Goal: Information Seeking & Learning: Learn about a topic

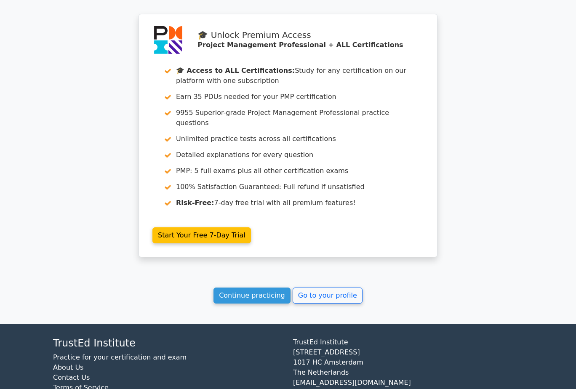
scroll to position [730, 0]
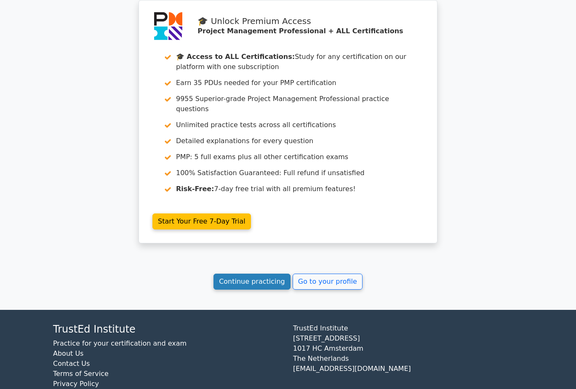
click at [264, 274] on link "Continue practicing" at bounding box center [251, 282] width 77 height 16
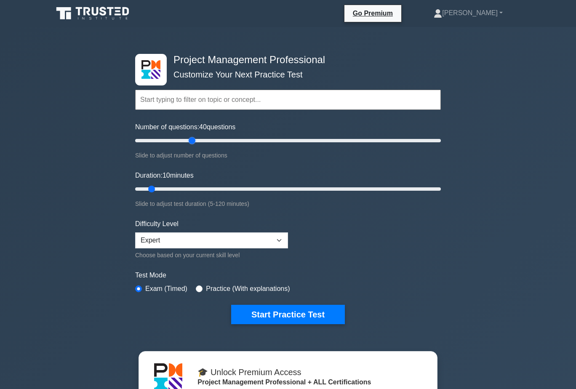
drag, startPoint x: 147, startPoint y: 142, endPoint x: 196, endPoint y: 141, distance: 48.9
type input "40"
click at [196, 141] on input "Number of questions: 40 questions" at bounding box center [288, 141] width 306 height 10
drag, startPoint x: 152, startPoint y: 190, endPoint x: 255, endPoint y: 184, distance: 102.9
type input "50"
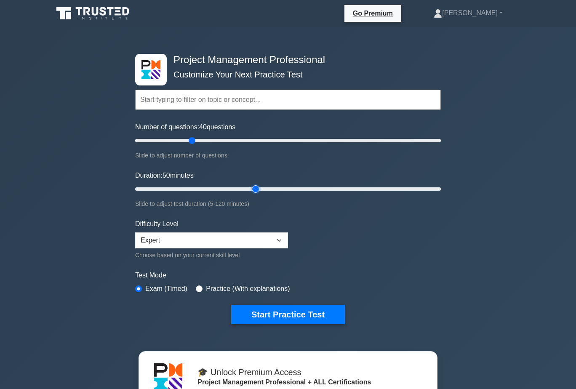
click at [255, 184] on input "Duration: 50 minutes" at bounding box center [288, 189] width 306 height 10
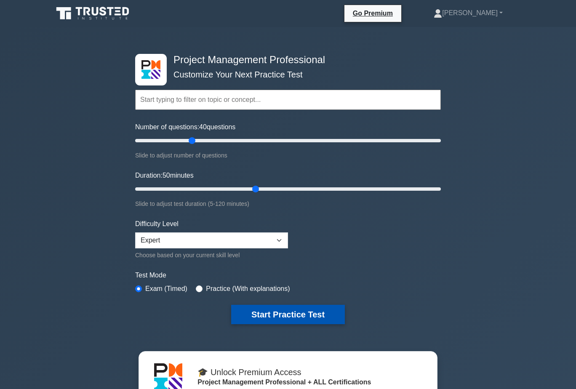
click at [292, 315] on button "Start Practice Test" at bounding box center [288, 314] width 114 height 19
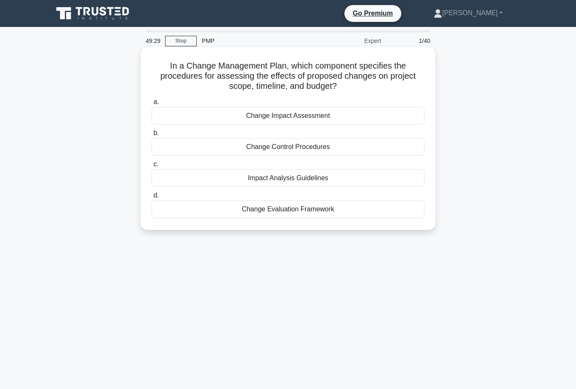
click at [357, 115] on div "Change Impact Assessment" at bounding box center [288, 116] width 273 height 18
click at [152, 105] on input "a. Change Impact Assessment" at bounding box center [152, 101] width 0 height 5
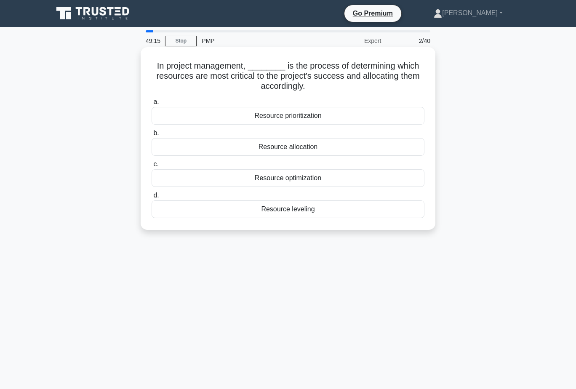
click at [344, 114] on div "Resource prioritization" at bounding box center [288, 116] width 273 height 18
click at [152, 105] on input "a. Resource prioritization" at bounding box center [152, 101] width 0 height 5
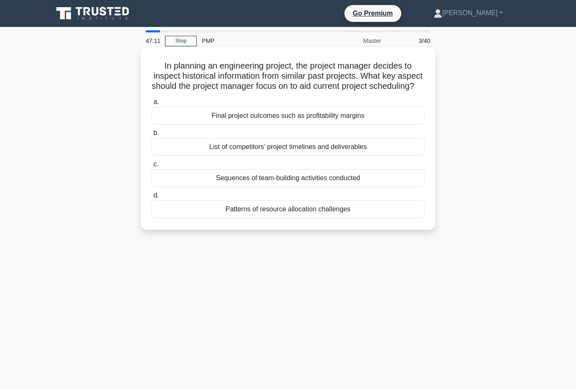
click at [367, 218] on div "Patterns of resource allocation challenges" at bounding box center [288, 209] width 273 height 18
click at [152, 198] on input "d. Patterns of resource allocation challenges" at bounding box center [152, 195] width 0 height 5
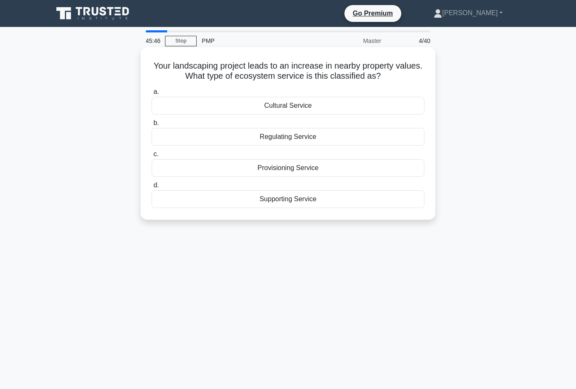
click at [328, 138] on div "Regulating Service" at bounding box center [288, 137] width 273 height 18
click at [152, 126] on input "b. Regulating Service" at bounding box center [152, 122] width 0 height 5
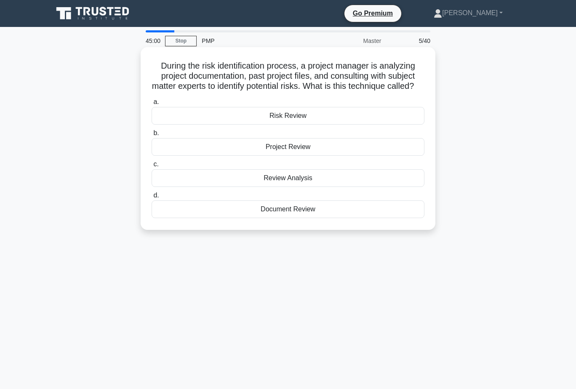
click at [334, 218] on div "Document Review" at bounding box center [288, 209] width 273 height 18
click at [152, 198] on input "d. Document Review" at bounding box center [152, 195] width 0 height 5
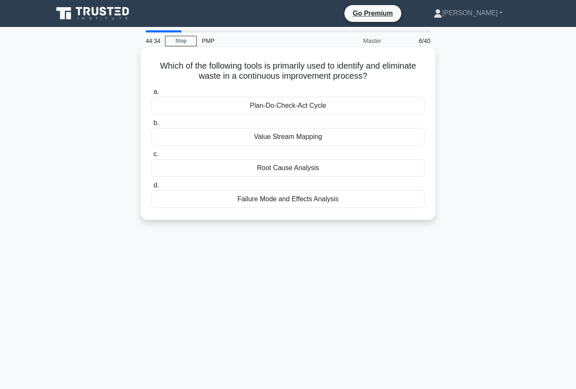
click at [320, 104] on div "Plan-Do-Check-Act Cycle" at bounding box center [288, 106] width 273 height 18
click at [152, 95] on input "a. Plan-Do-Check-Act Cycle" at bounding box center [152, 91] width 0 height 5
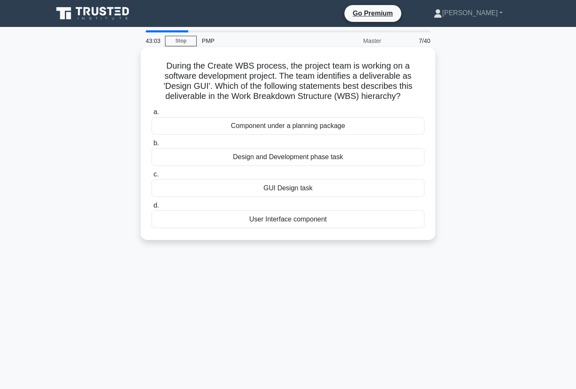
click at [324, 190] on div "GUI Design task" at bounding box center [288, 188] width 273 height 18
click at [152, 177] on input "c. GUI Design task" at bounding box center [152, 174] width 0 height 5
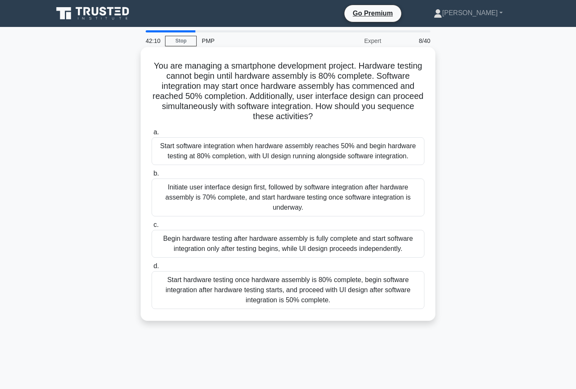
click at [374, 292] on div "Start hardware testing once hardware assembly is 80% complete, begin software i…" at bounding box center [288, 290] width 273 height 38
click at [152, 269] on input "d. Start hardware testing once hardware assembly is 80% complete, begin softwar…" at bounding box center [152, 266] width 0 height 5
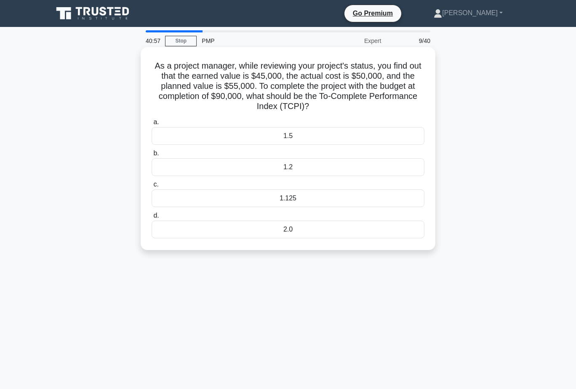
click at [296, 200] on div "1.125" at bounding box center [288, 198] width 273 height 18
click at [152, 187] on input "c. 1.125" at bounding box center [152, 184] width 0 height 5
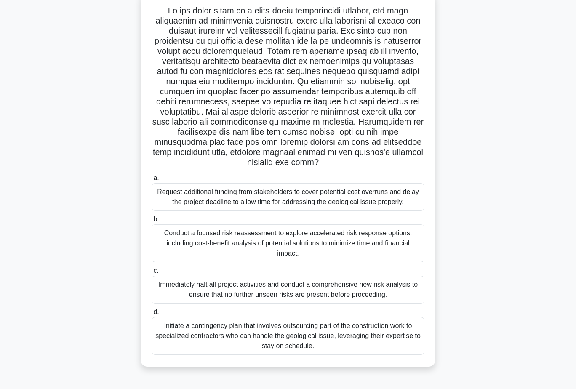
scroll to position [66, 0]
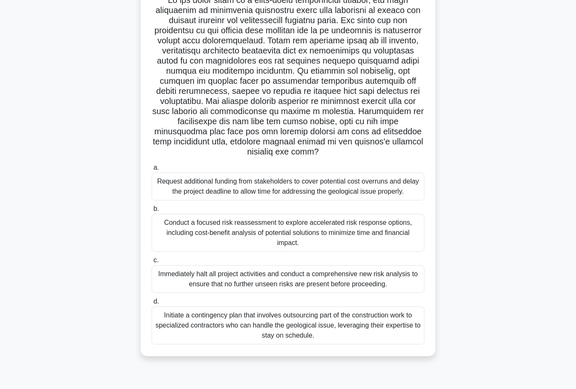
click at [381, 228] on div "Conduct a focused risk reassessment to explore accelerated risk response option…" at bounding box center [288, 233] width 273 height 38
click at [152, 212] on input "b. Conduct a focused risk reassessment to explore accelerated risk response opt…" at bounding box center [152, 208] width 0 height 5
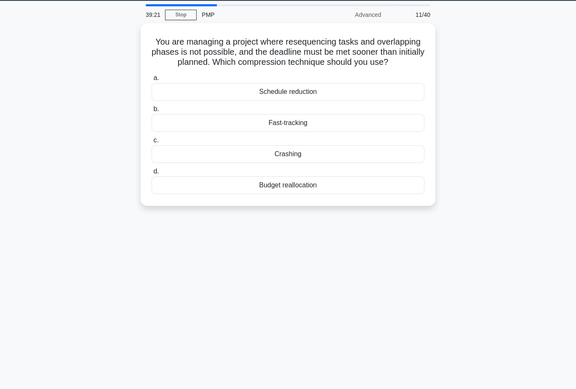
scroll to position [0, 0]
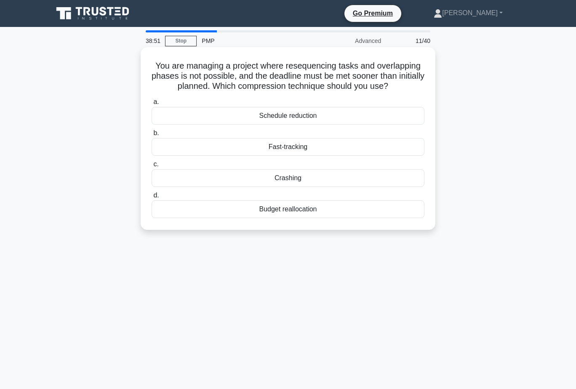
click at [322, 182] on div "Crashing" at bounding box center [288, 178] width 273 height 18
click at [152, 167] on input "c. Crashing" at bounding box center [152, 164] width 0 height 5
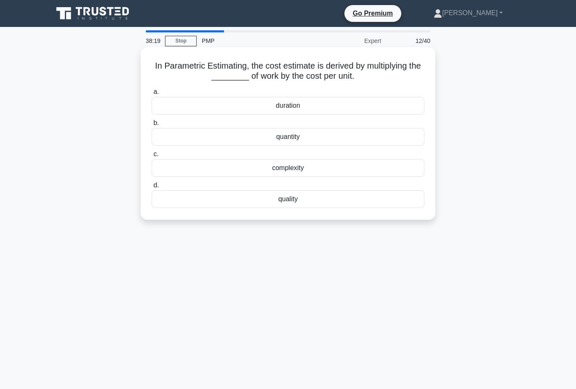
click at [310, 139] on div "quantity" at bounding box center [288, 137] width 273 height 18
click at [152, 126] on input "b. quantity" at bounding box center [152, 122] width 0 height 5
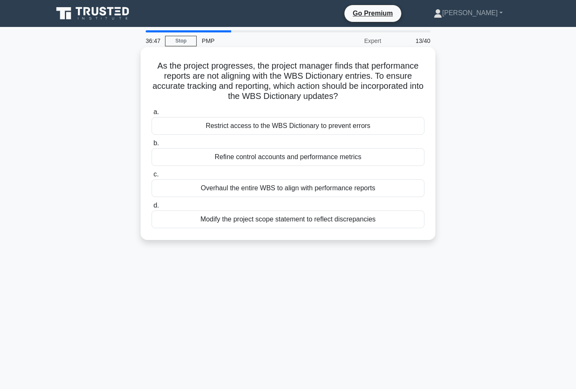
click at [381, 157] on div "Refine control accounts and performance metrics" at bounding box center [288, 157] width 273 height 18
click at [152, 146] on input "b. Refine control accounts and performance metrics" at bounding box center [152, 143] width 0 height 5
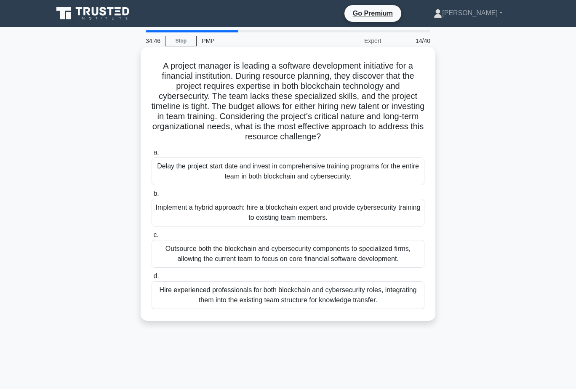
click at [354, 291] on div "Hire experienced professionals for both blockchain and cybersecurity roles, int…" at bounding box center [288, 295] width 273 height 28
click at [152, 279] on input "d. Hire experienced professionals for both blockchain and cybersecurity roles, …" at bounding box center [152, 276] width 0 height 5
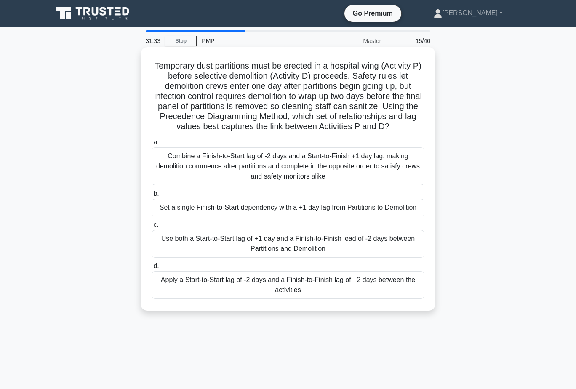
click at [292, 238] on div "Use both a Start-to-Start lag of +1 day and a Finish-to-Finish lead of -2 days …" at bounding box center [288, 244] width 273 height 28
click at [152, 228] on input "c. Use both a Start-to-Start lag of +1 day and a Finish-to-Finish lead of -2 da…" at bounding box center [152, 224] width 0 height 5
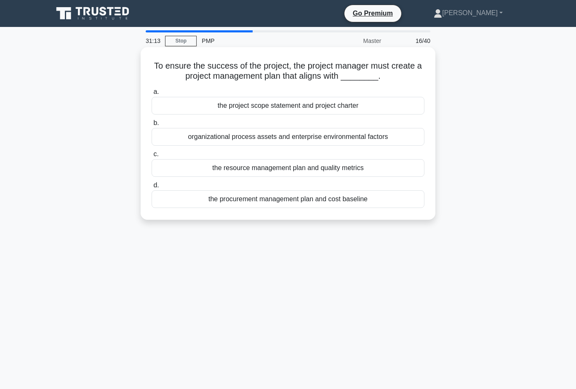
click at [367, 104] on div "the project scope statement and project charter" at bounding box center [288, 106] width 273 height 18
click at [152, 95] on input "a. the project scope statement and project charter" at bounding box center [152, 91] width 0 height 5
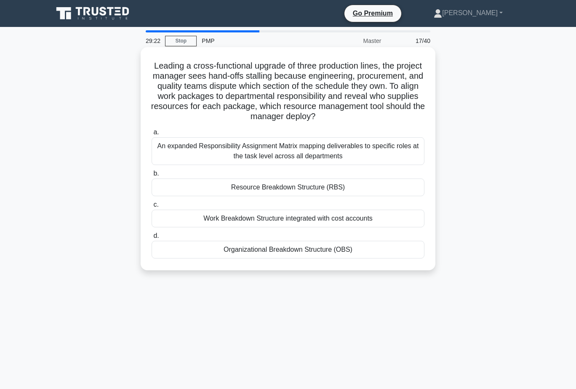
click at [313, 187] on div "Resource Breakdown Structure (RBS)" at bounding box center [288, 188] width 273 height 18
click at [152, 176] on input "b. Resource Breakdown Structure (RBS)" at bounding box center [152, 173] width 0 height 5
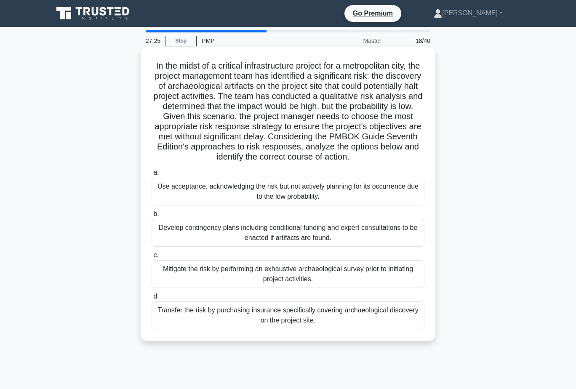
click at [343, 317] on div "Transfer the risk by purchasing insurance specifically covering archaeological …" at bounding box center [288, 315] width 273 height 28
click at [152, 299] on input "d. Transfer the risk by purchasing insurance specifically covering archaeologic…" at bounding box center [152, 296] width 0 height 5
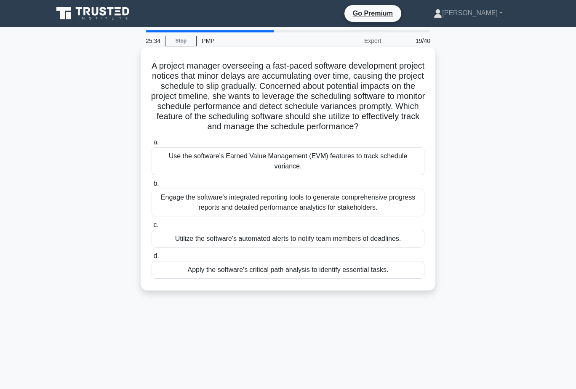
click at [352, 204] on div "Engage the software's integrated reporting tools to generate comprehensive prog…" at bounding box center [288, 203] width 273 height 28
click at [152, 187] on input "b. Engage the software's integrated reporting tools to generate comprehensive p…" at bounding box center [152, 183] width 0 height 5
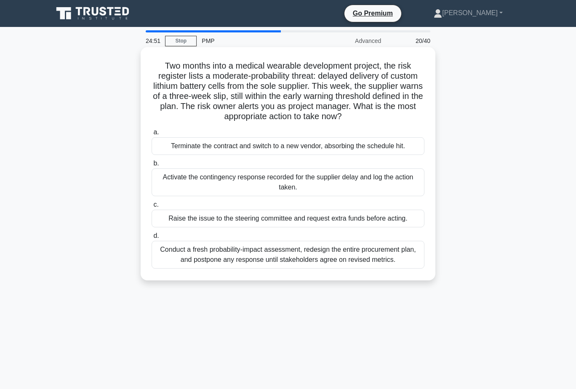
click at [326, 183] on div "Activate the contingency response recorded for the supplier delay and log the a…" at bounding box center [288, 182] width 273 height 28
click at [152, 166] on input "b. Activate the contingency response recorded for the supplier delay and log th…" at bounding box center [152, 163] width 0 height 5
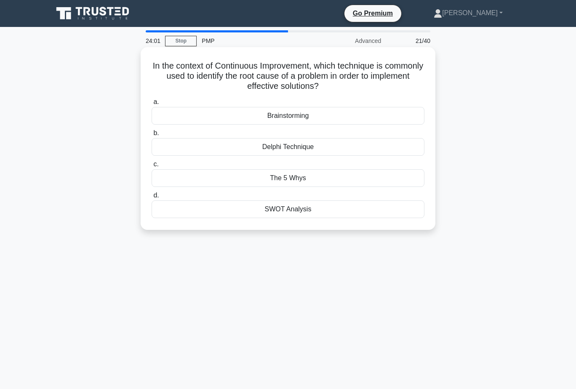
click at [333, 179] on div "The 5 Whys" at bounding box center [288, 178] width 273 height 18
click at [152, 167] on input "c. The 5 Whys" at bounding box center [152, 164] width 0 height 5
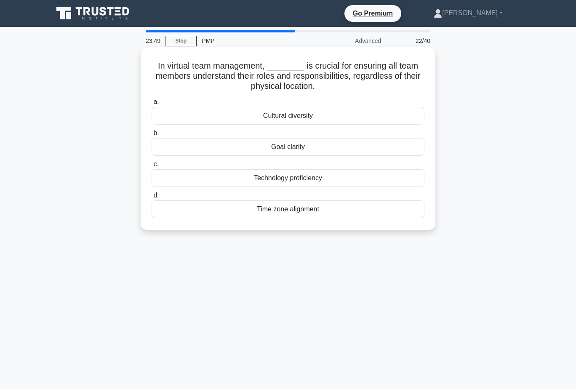
click at [325, 149] on div "Goal clarity" at bounding box center [288, 147] width 273 height 18
click at [152, 136] on input "b. Goal clarity" at bounding box center [152, 133] width 0 height 5
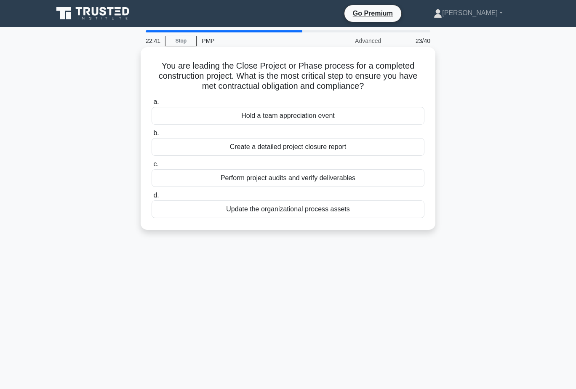
click at [356, 147] on div "Create a detailed project closure report" at bounding box center [288, 147] width 273 height 18
click at [152, 136] on input "b. Create a detailed project closure report" at bounding box center [152, 133] width 0 height 5
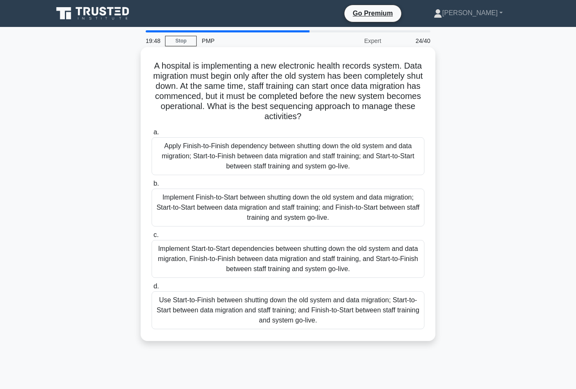
click at [364, 202] on div "Implement Finish-to-Start between shutting down the old system and data migrati…" at bounding box center [288, 208] width 273 height 38
click at [152, 187] on input "b. Implement Finish-to-Start between shutting down the old system and data migr…" at bounding box center [152, 183] width 0 height 5
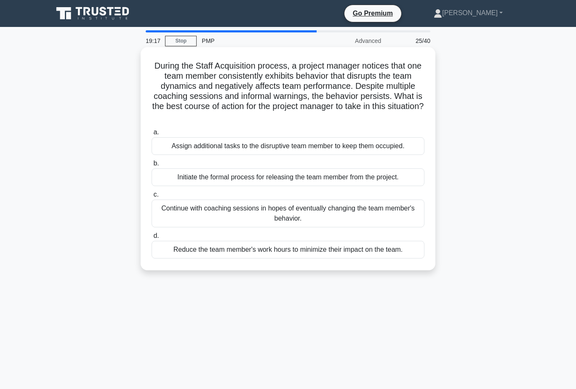
click at [397, 174] on div "Initiate the formal process for releasing the team member from the project." at bounding box center [288, 177] width 273 height 18
click at [152, 166] on input "b. Initiate the formal process for releasing the team member from the project." at bounding box center [152, 163] width 0 height 5
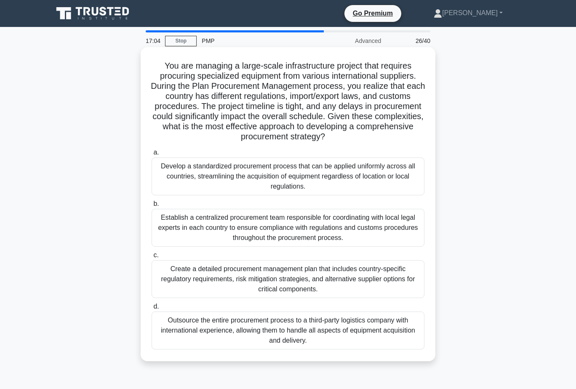
click at [359, 327] on div "Outsource the entire procurement process to a third-party logistics company wit…" at bounding box center [288, 331] width 273 height 38
click at [152, 309] on input "d. Outsource the entire procurement process to a third-party logistics company …" at bounding box center [152, 306] width 0 height 5
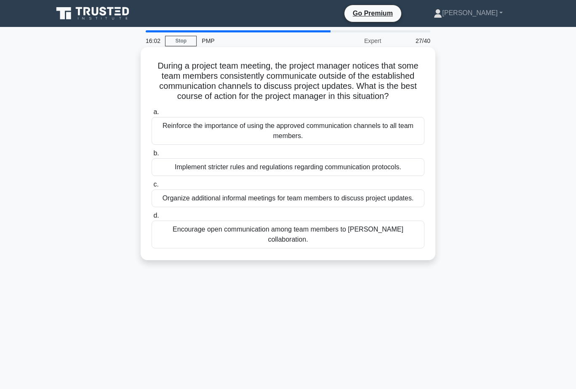
click at [406, 128] on div "Reinforce the importance of using the approved communication channels to all te…" at bounding box center [288, 131] width 273 height 28
click at [152, 115] on input "a. Reinforce the importance of using the approved communication channels to all…" at bounding box center [152, 111] width 0 height 5
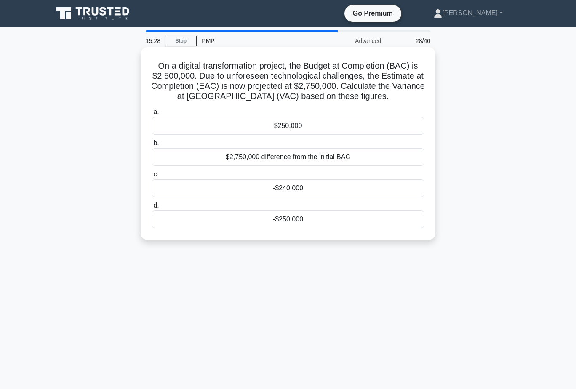
click at [331, 221] on div "-$250,000" at bounding box center [288, 220] width 273 height 18
click at [152, 208] on input "d. -$250,000" at bounding box center [152, 205] width 0 height 5
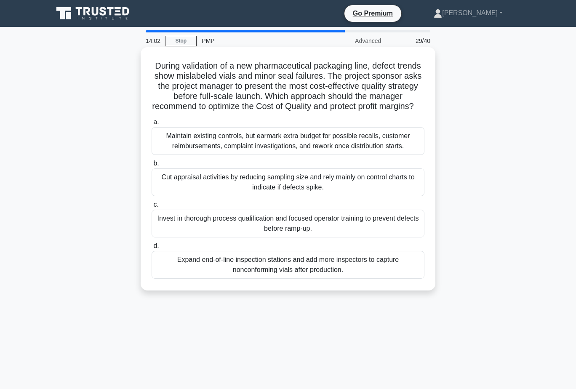
click at [346, 232] on div "Invest in thorough process qualification and focused operator training to preve…" at bounding box center [288, 224] width 273 height 28
click at [152, 208] on input "c. Invest in thorough process qualification and focused operator training to pr…" at bounding box center [152, 204] width 0 height 5
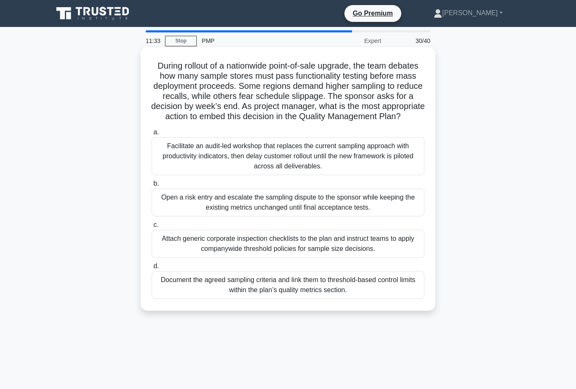
click at [336, 298] on div "Document the agreed sampling criteria and link them to threshold-based control …" at bounding box center [288, 285] width 273 height 28
click at [152, 269] on input "d. Document the agreed sampling criteria and link them to threshold-based contr…" at bounding box center [152, 266] width 0 height 5
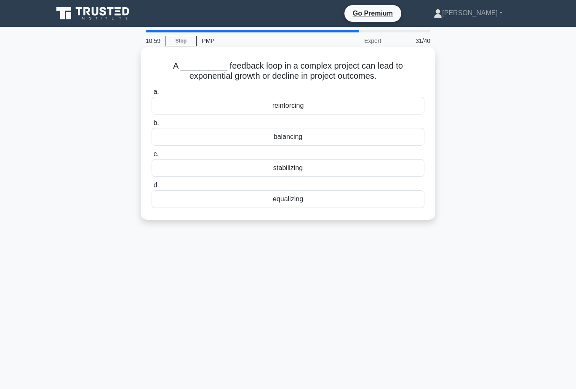
click at [331, 102] on div "reinforcing" at bounding box center [288, 106] width 273 height 18
click at [152, 95] on input "a. reinforcing" at bounding box center [152, 91] width 0 height 5
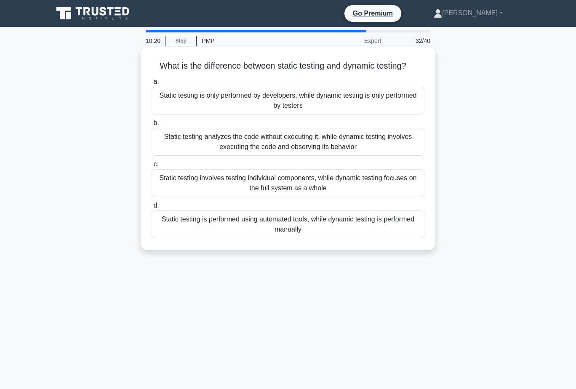
click at [363, 141] on div "Static testing analyzes the code without executing it, while dynamic testing in…" at bounding box center [288, 142] width 273 height 28
click at [152, 126] on input "b. Static testing analyzes the code without executing it, while dynamic testing…" at bounding box center [152, 122] width 0 height 5
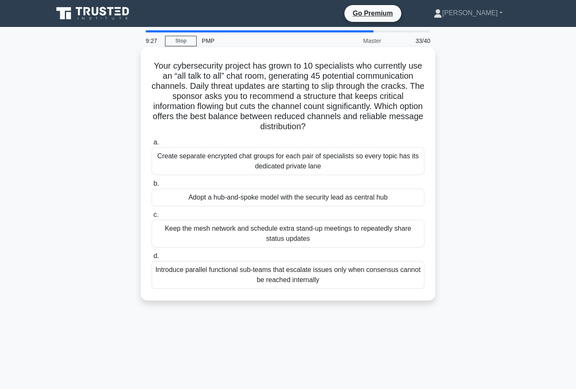
click at [336, 272] on div "Introduce parallel functional sub-teams that escalate issues only when consensu…" at bounding box center [288, 275] width 273 height 28
click at [152, 259] on input "d. Introduce parallel functional sub-teams that escalate issues only when conse…" at bounding box center [152, 255] width 0 height 5
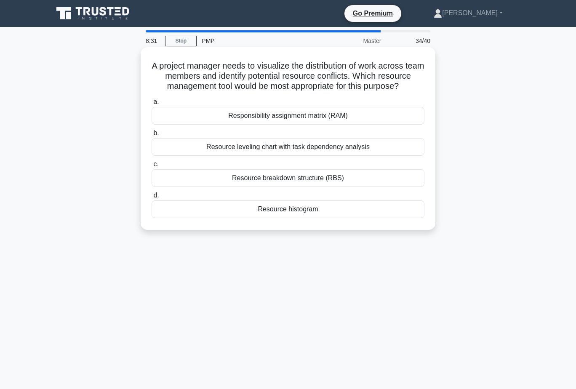
click at [353, 156] on div "Resource leveling chart with task dependency analysis" at bounding box center [288, 147] width 273 height 18
click at [152, 136] on input "b. Resource leveling chart with task dependency analysis" at bounding box center [152, 133] width 0 height 5
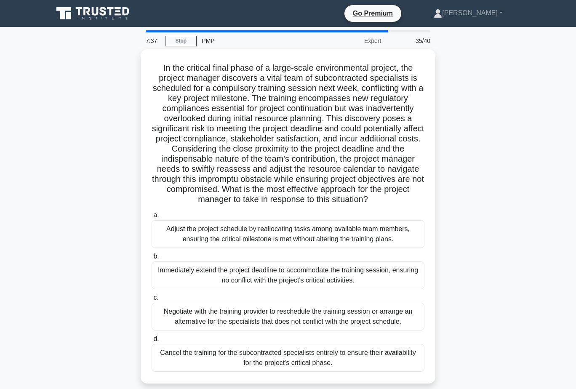
scroll to position [42, 0]
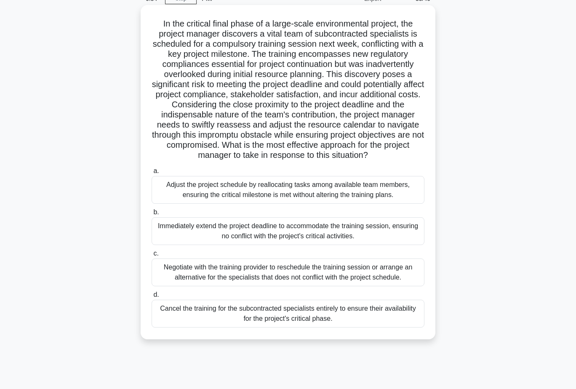
click at [402, 185] on div "Adjust the project schedule by reallocating tasks among available team members,…" at bounding box center [288, 190] width 273 height 28
click at [152, 174] on input "a. Adjust the project schedule by reallocating tasks among available team membe…" at bounding box center [152, 170] width 0 height 5
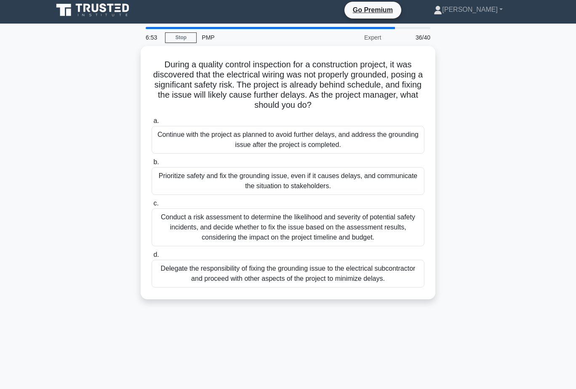
scroll to position [0, 0]
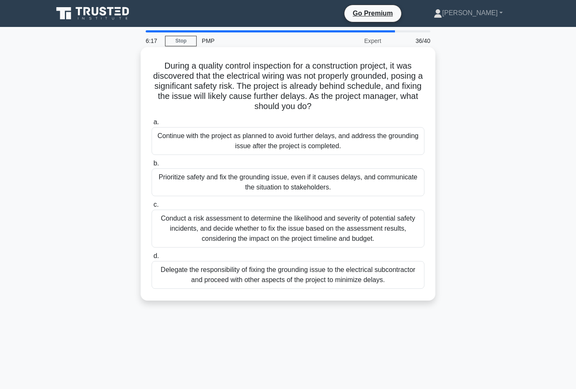
click at [383, 179] on div "Prioritize safety and fix the grounding issue, even if it causes delays, and co…" at bounding box center [288, 182] width 273 height 28
click at [152, 166] on input "b. Prioritize safety and fix the grounding issue, even if it causes delays, and…" at bounding box center [152, 163] width 0 height 5
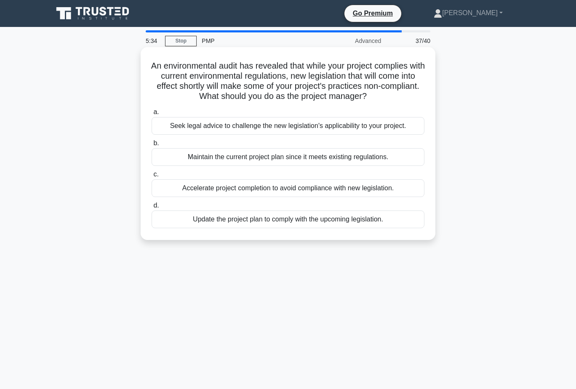
click at [374, 221] on div "Update the project plan to comply with the upcoming legislation." at bounding box center [288, 220] width 273 height 18
click at [152, 208] on input "d. Update the project plan to comply with the upcoming legislation." at bounding box center [152, 205] width 0 height 5
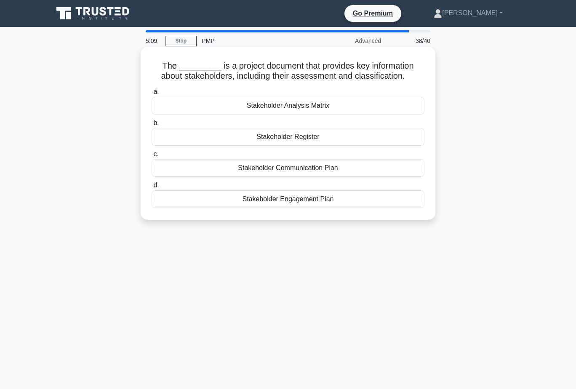
click at [333, 136] on div "Stakeholder Register" at bounding box center [288, 137] width 273 height 18
click at [152, 126] on input "b. Stakeholder Register" at bounding box center [152, 122] width 0 height 5
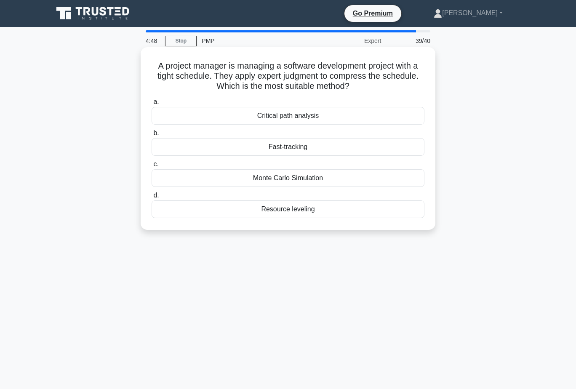
click at [312, 147] on div "Fast-tracking" at bounding box center [288, 147] width 273 height 18
click at [152, 136] on input "b. Fast-tracking" at bounding box center [152, 133] width 0 height 5
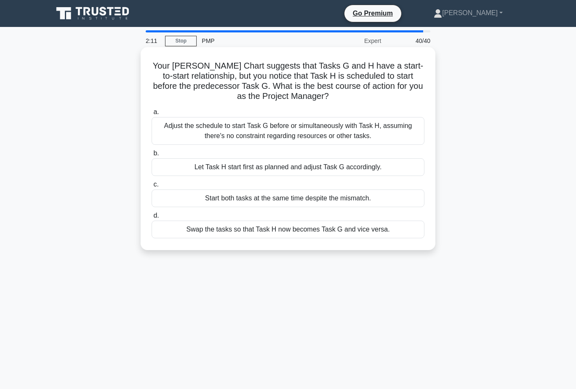
click at [368, 198] on div "Start both tasks at the same time despite the mismatch." at bounding box center [288, 198] width 273 height 18
click at [152, 187] on input "c. Start both tasks at the same time despite the mismatch." at bounding box center [152, 184] width 0 height 5
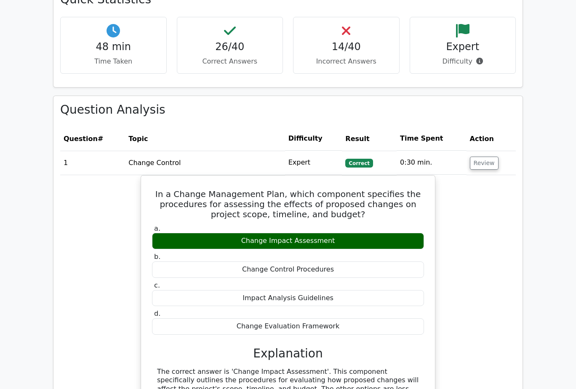
scroll to position [1010, 0]
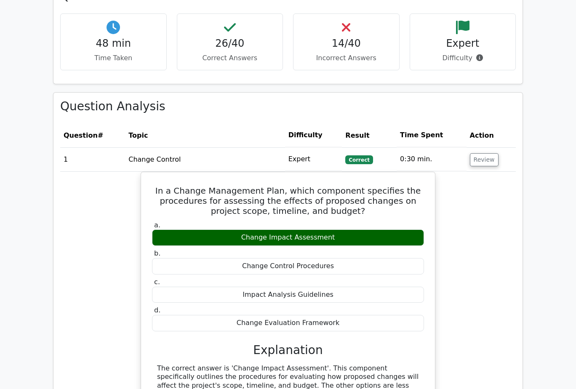
click at [482, 147] on td "Review" at bounding box center [490, 159] width 49 height 24
click at [486, 153] on button "Review" at bounding box center [484, 159] width 29 height 13
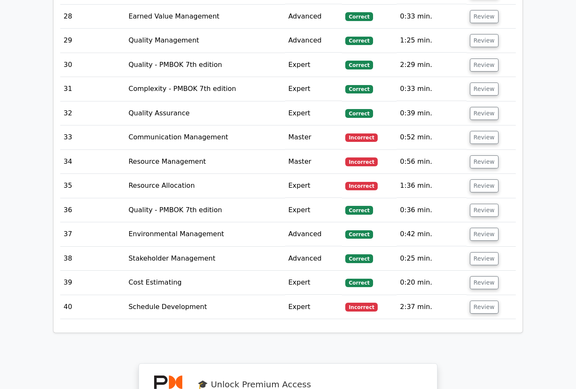
scroll to position [1810, 0]
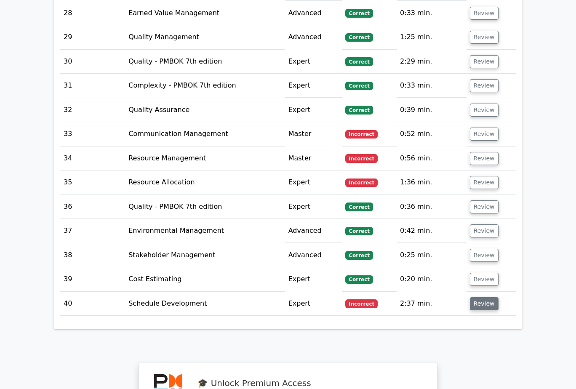
click at [481, 297] on button "Review" at bounding box center [484, 303] width 29 height 13
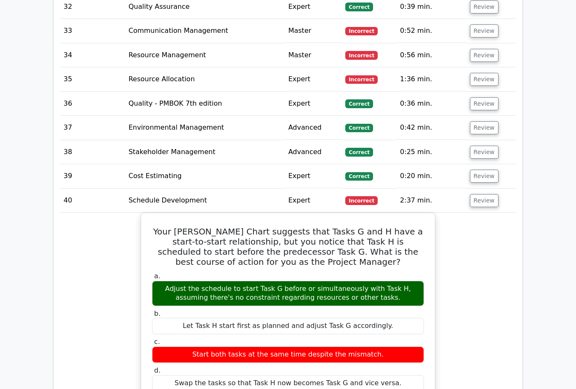
scroll to position [1895, 0]
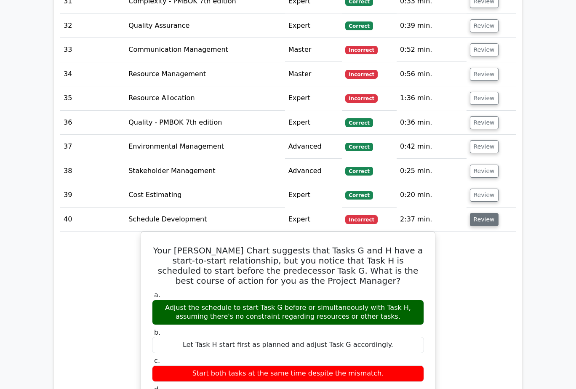
click at [485, 213] on button "Review" at bounding box center [484, 219] width 29 height 13
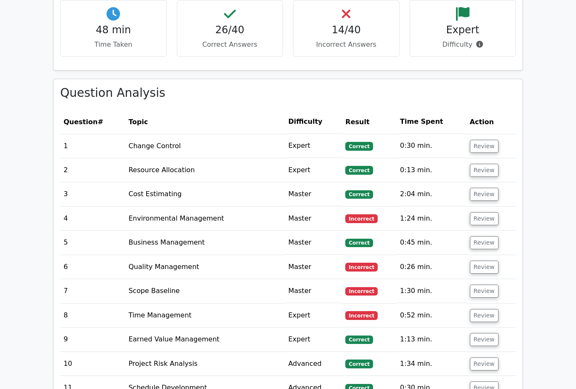
scroll to position [1010, 0]
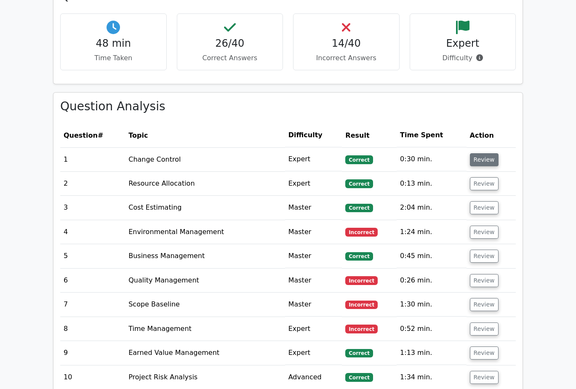
click at [490, 153] on button "Review" at bounding box center [484, 159] width 29 height 13
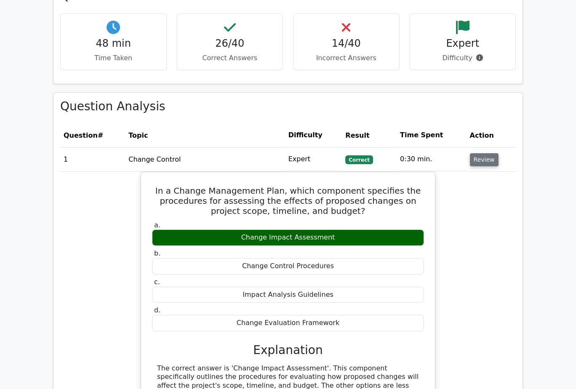
click at [490, 153] on button "Review" at bounding box center [484, 159] width 29 height 13
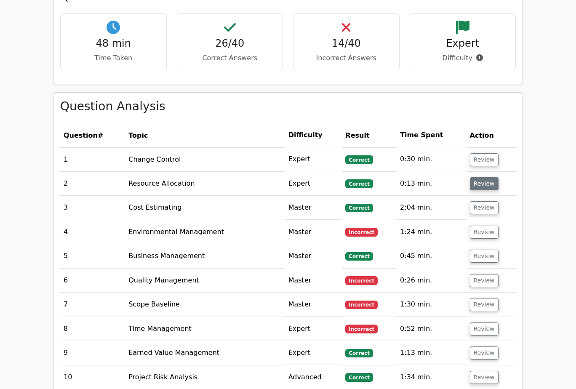
click at [488, 177] on button "Review" at bounding box center [484, 183] width 29 height 13
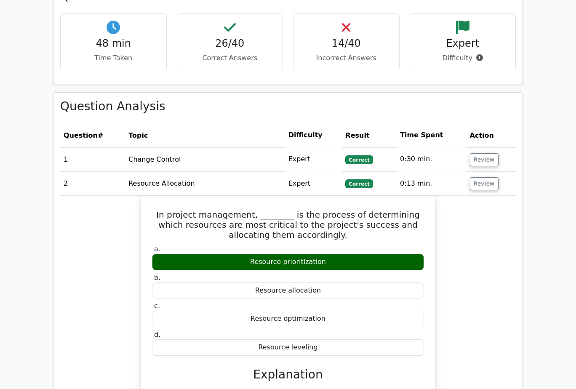
scroll to position [1053, 0]
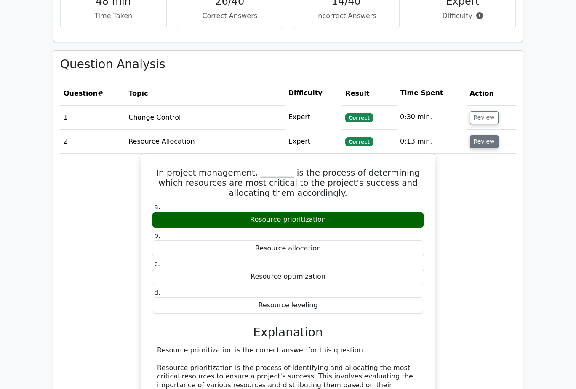
click at [477, 135] on button "Review" at bounding box center [484, 141] width 29 height 13
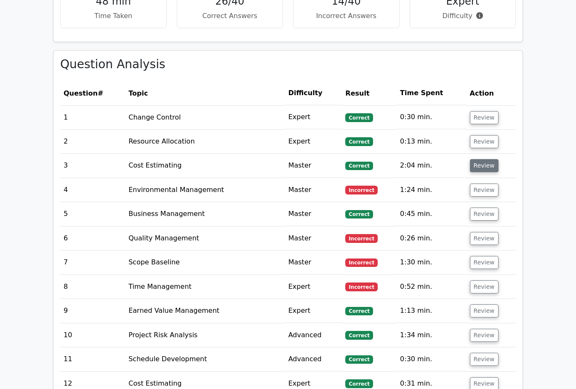
click at [485, 159] on button "Review" at bounding box center [484, 165] width 29 height 13
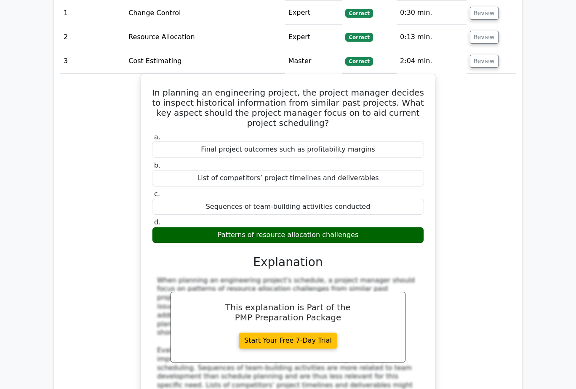
scroll to position [1137, 0]
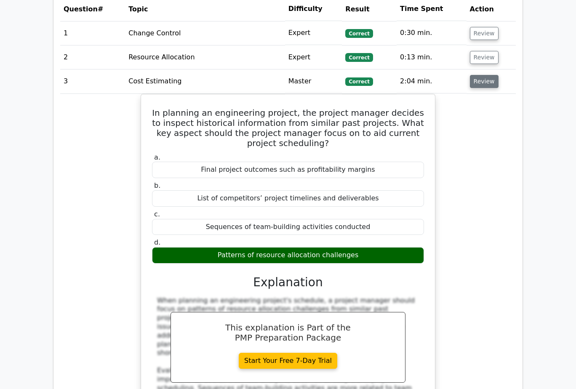
click at [484, 75] on button "Review" at bounding box center [484, 81] width 29 height 13
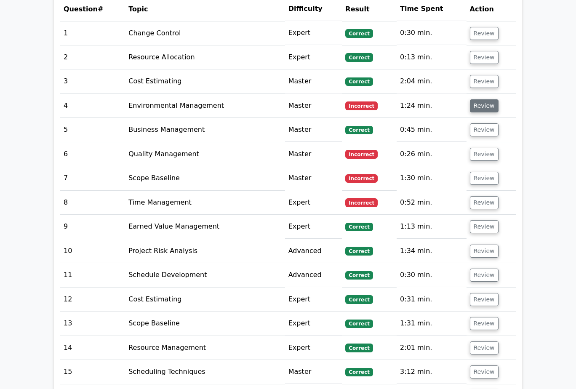
click at [488, 100] on button "Review" at bounding box center [484, 105] width 29 height 13
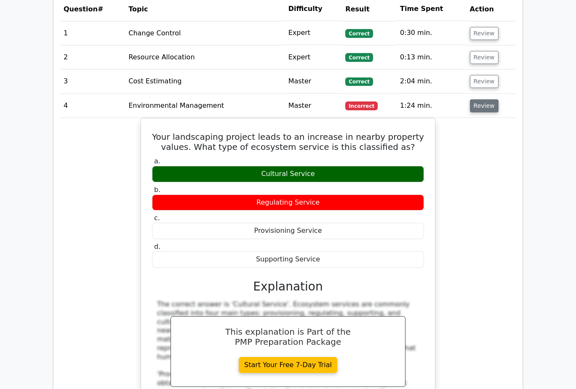
click at [488, 100] on button "Review" at bounding box center [484, 105] width 29 height 13
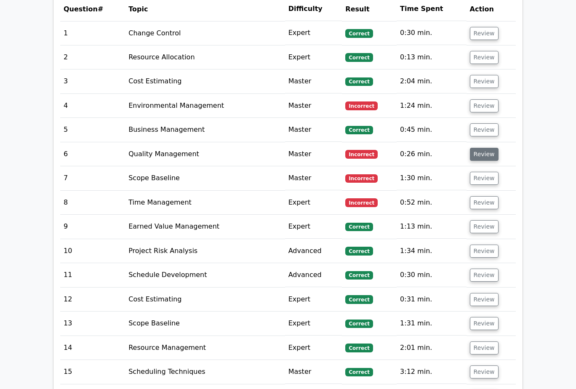
click at [490, 148] on button "Review" at bounding box center [484, 154] width 29 height 13
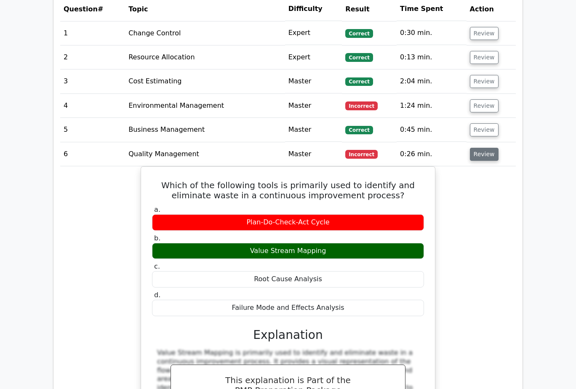
click at [491, 148] on button "Review" at bounding box center [484, 154] width 29 height 13
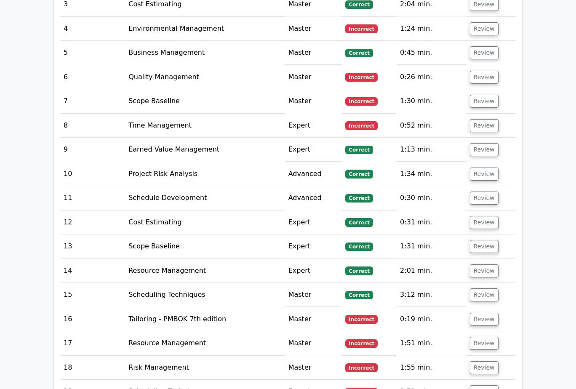
scroll to position [1221, 0]
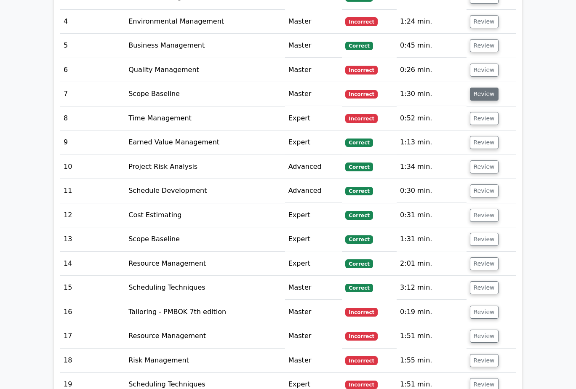
click at [478, 88] on button "Review" at bounding box center [484, 94] width 29 height 13
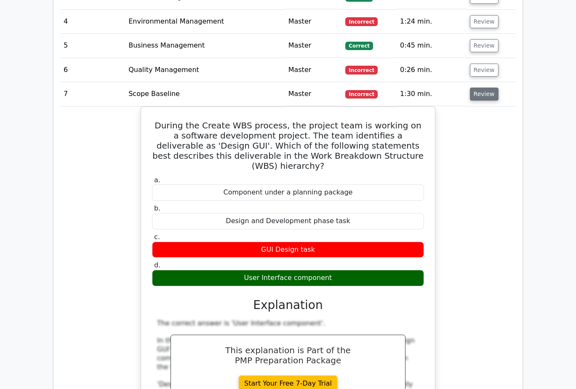
click at [478, 88] on button "Review" at bounding box center [484, 94] width 29 height 13
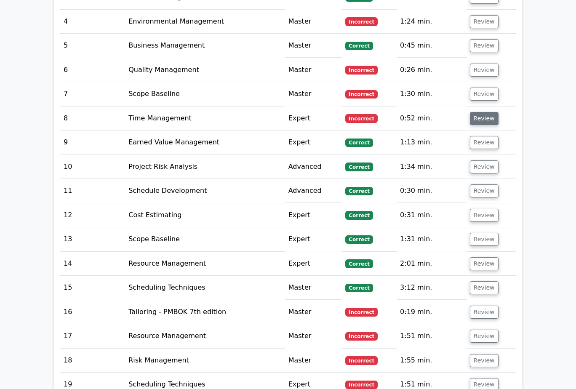
click at [484, 112] on button "Review" at bounding box center [484, 118] width 29 height 13
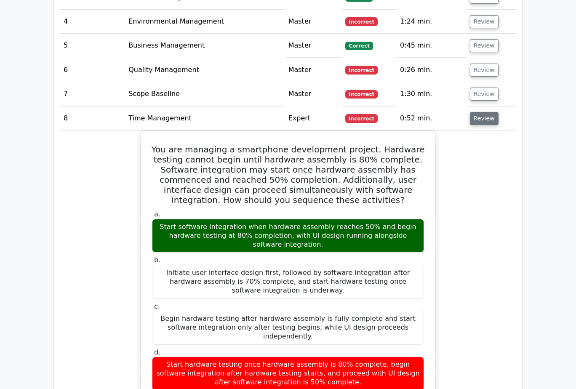
click at [488, 112] on button "Review" at bounding box center [484, 118] width 29 height 13
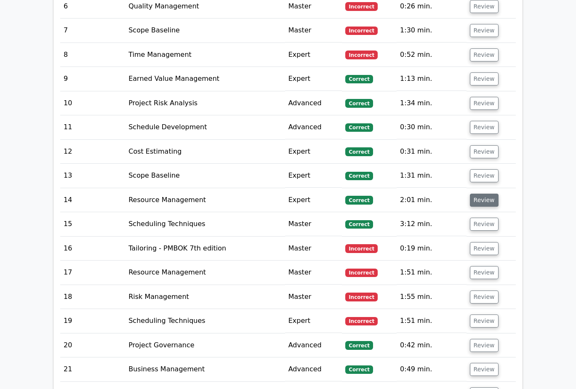
scroll to position [1305, 0]
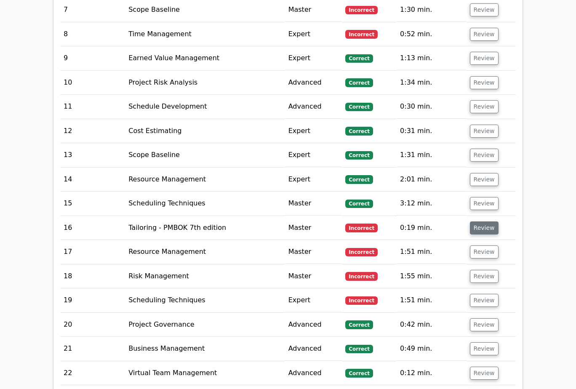
click at [489, 221] on button "Review" at bounding box center [484, 227] width 29 height 13
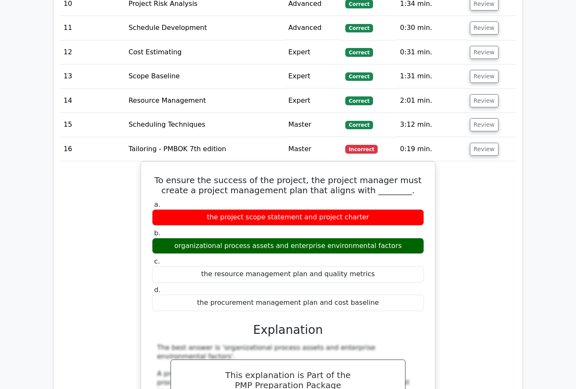
scroll to position [1389, 0]
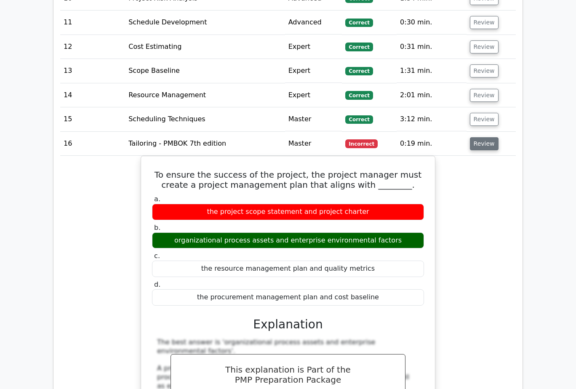
click at [487, 137] on button "Review" at bounding box center [484, 143] width 29 height 13
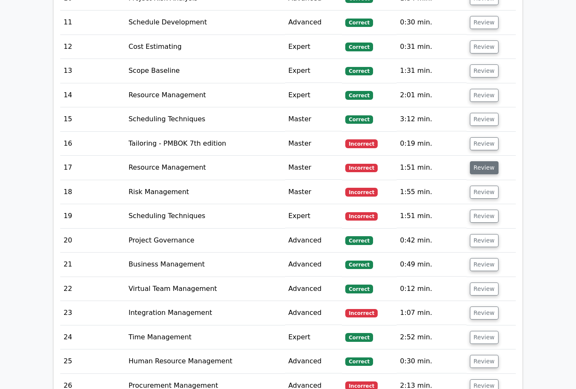
click at [490, 162] on button "Review" at bounding box center [484, 167] width 29 height 13
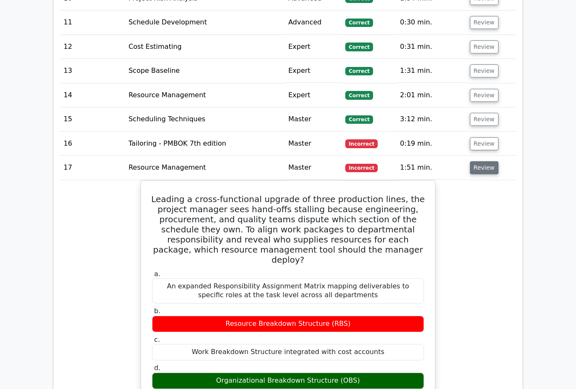
click at [490, 162] on button "Review" at bounding box center [484, 167] width 29 height 13
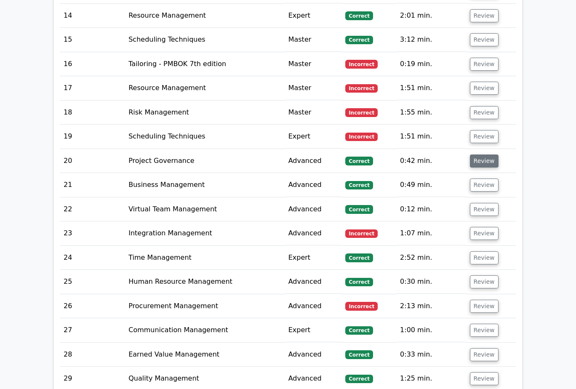
scroll to position [1474, 0]
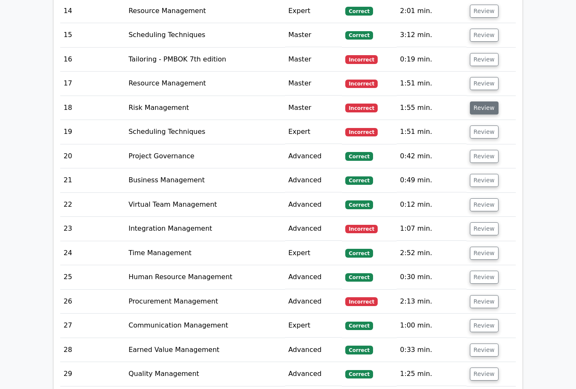
click at [481, 101] on button "Review" at bounding box center [484, 107] width 29 height 13
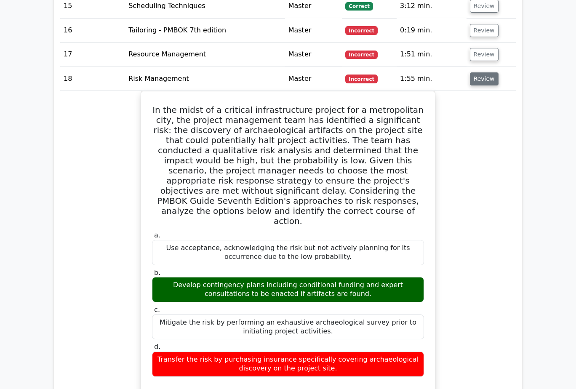
scroll to position [1516, 0]
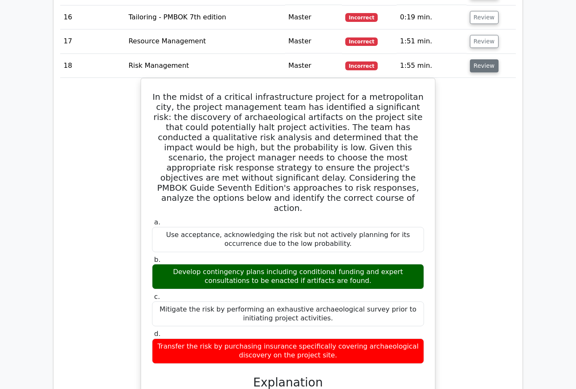
click at [484, 60] on button "Review" at bounding box center [484, 65] width 29 height 13
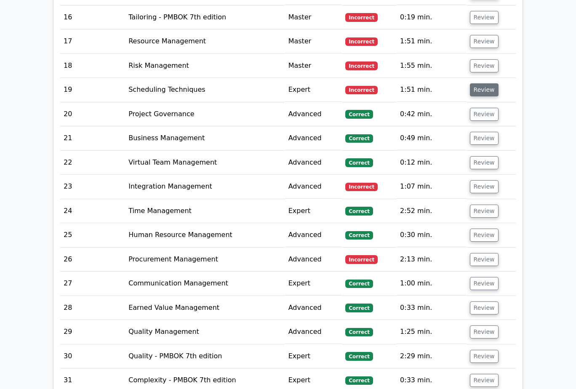
click at [486, 83] on button "Review" at bounding box center [484, 89] width 29 height 13
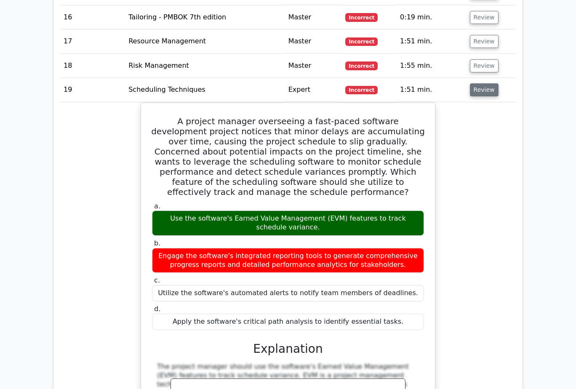
click at [486, 83] on button "Review" at bounding box center [484, 89] width 29 height 13
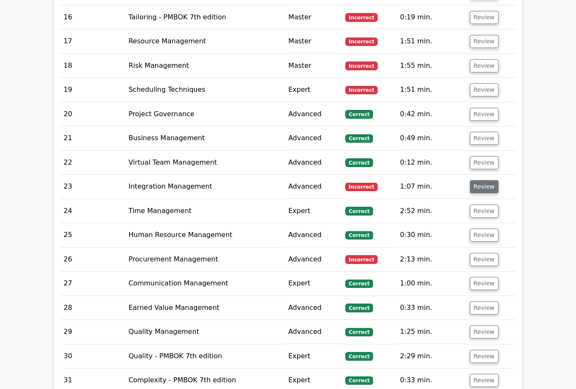
click at [482, 180] on button "Review" at bounding box center [484, 186] width 29 height 13
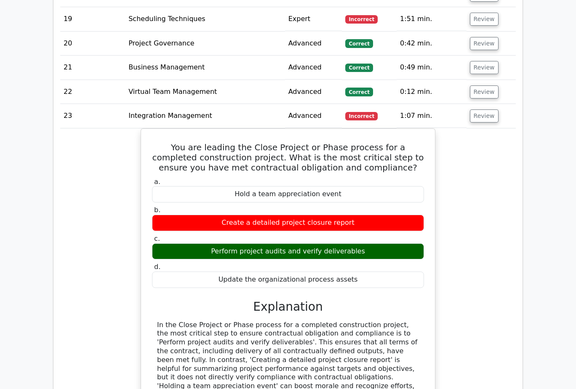
scroll to position [1600, 0]
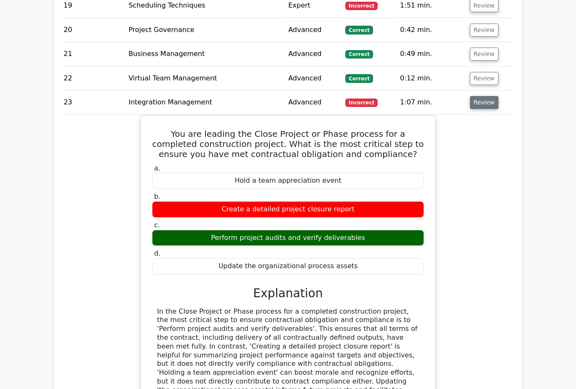
click at [481, 98] on button "Review" at bounding box center [484, 102] width 29 height 13
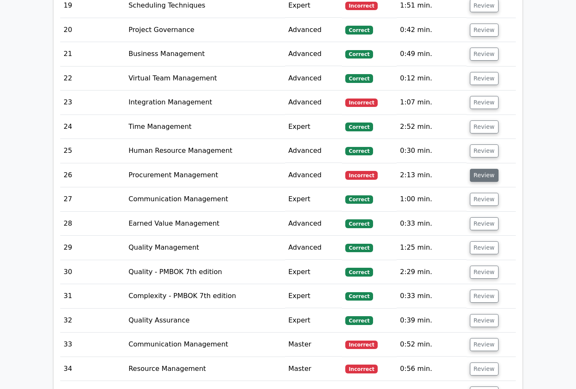
click at [486, 169] on button "Review" at bounding box center [484, 175] width 29 height 13
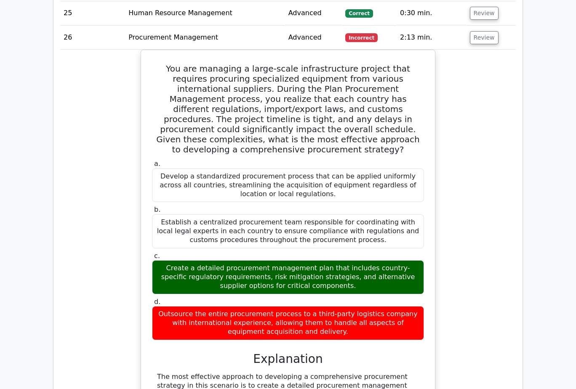
scroll to position [1726, 0]
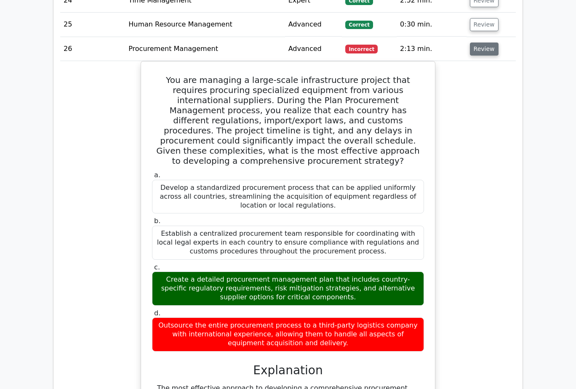
click at [482, 43] on button "Review" at bounding box center [484, 49] width 29 height 13
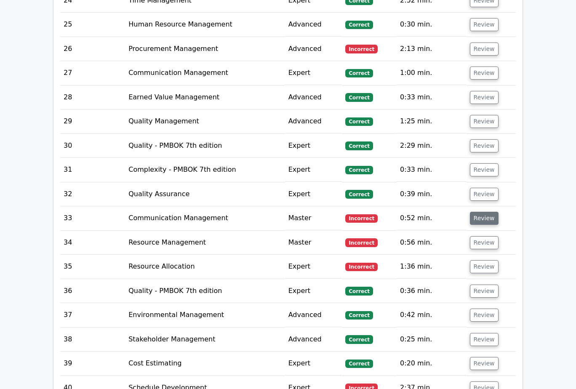
click at [488, 212] on button "Review" at bounding box center [484, 218] width 29 height 13
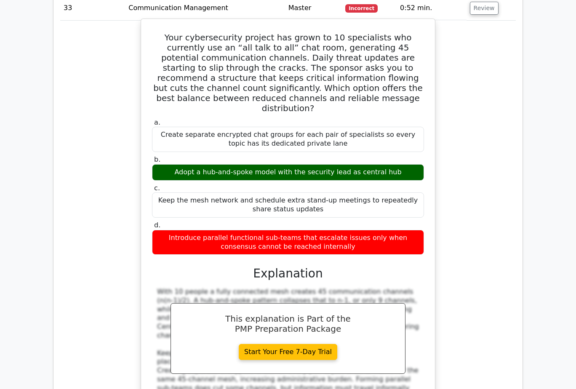
scroll to position [1810, 0]
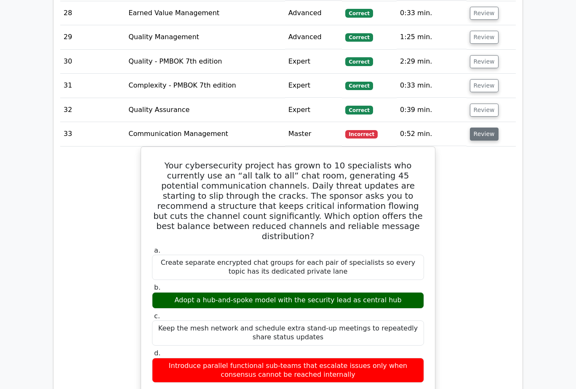
click at [486, 128] on button "Review" at bounding box center [484, 134] width 29 height 13
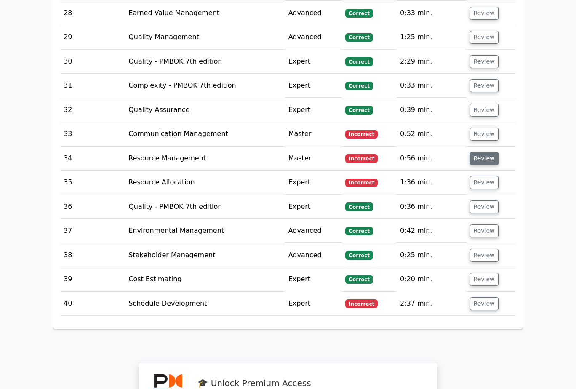
click at [485, 152] on button "Review" at bounding box center [484, 158] width 29 height 13
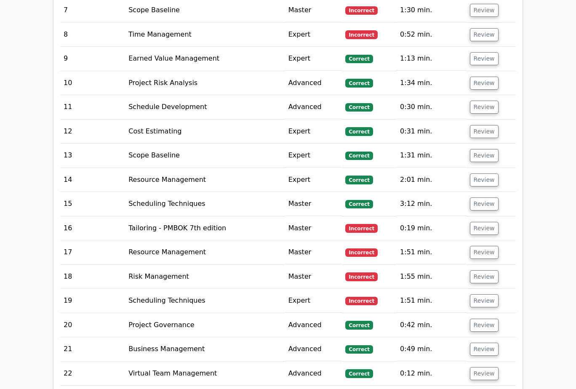
scroll to position [1305, 0]
click at [488, 221] on button "Review" at bounding box center [484, 227] width 29 height 13
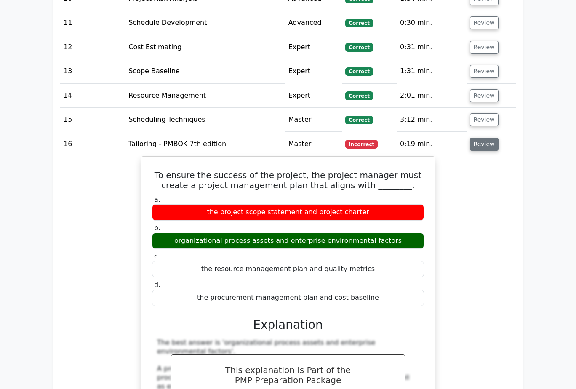
scroll to position [1389, 0]
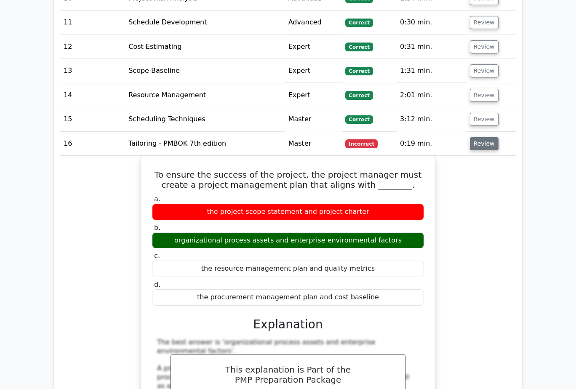
click at [489, 137] on button "Review" at bounding box center [484, 143] width 29 height 13
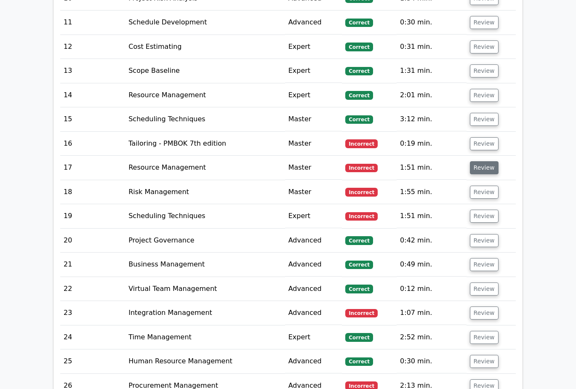
click at [480, 161] on button "Review" at bounding box center [484, 167] width 29 height 13
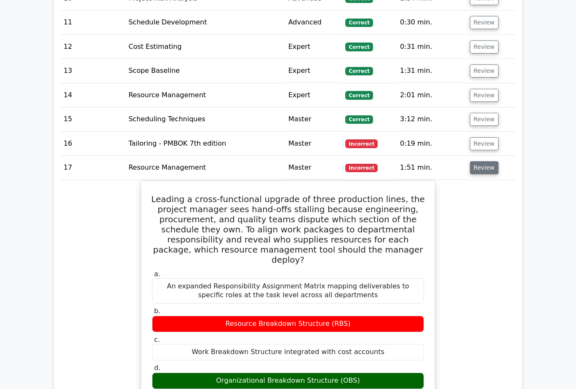
scroll to position [1431, 0]
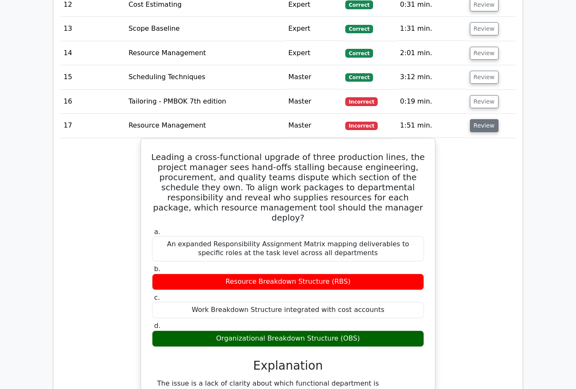
click at [491, 119] on button "Review" at bounding box center [484, 125] width 29 height 13
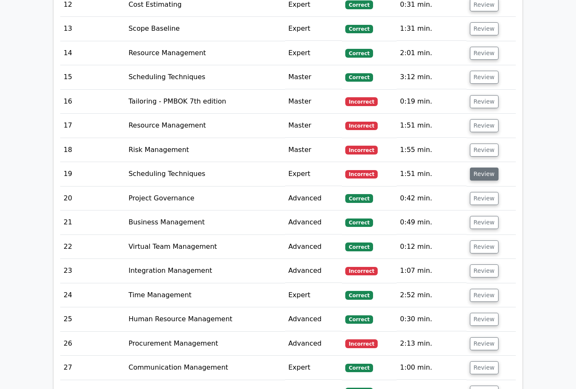
click at [485, 168] on button "Review" at bounding box center [484, 174] width 29 height 13
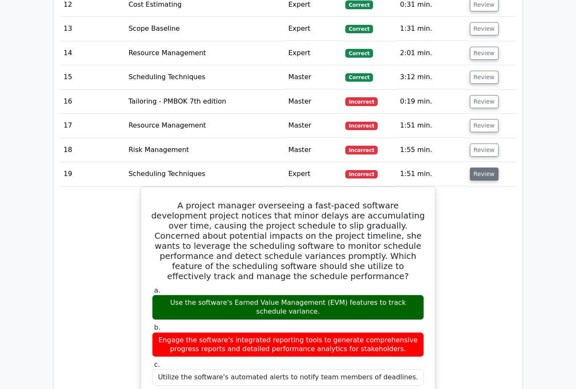
click at [485, 168] on button "Review" at bounding box center [484, 174] width 29 height 13
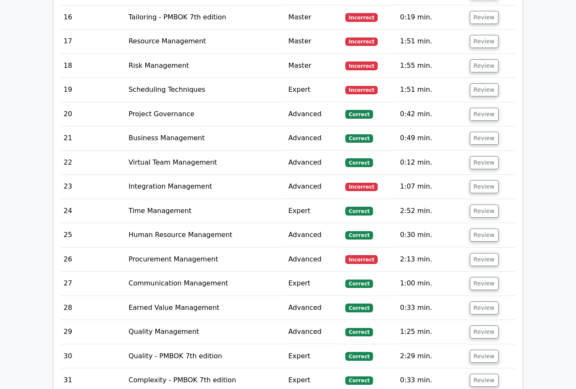
scroll to position [1600, 0]
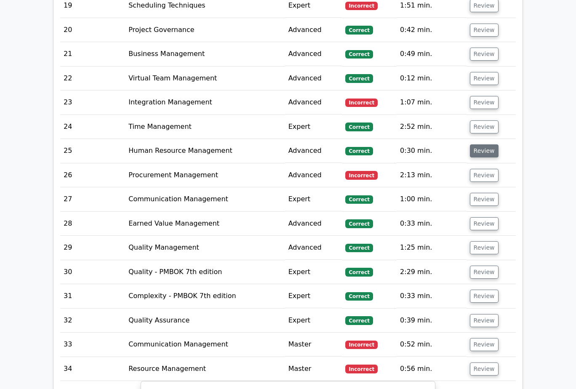
click at [493, 144] on button "Review" at bounding box center [484, 150] width 29 height 13
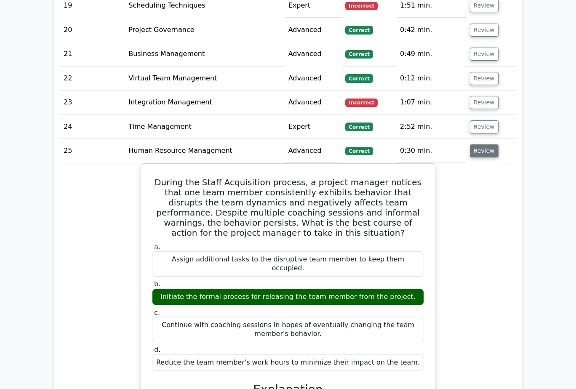
click at [489, 144] on button "Review" at bounding box center [484, 150] width 29 height 13
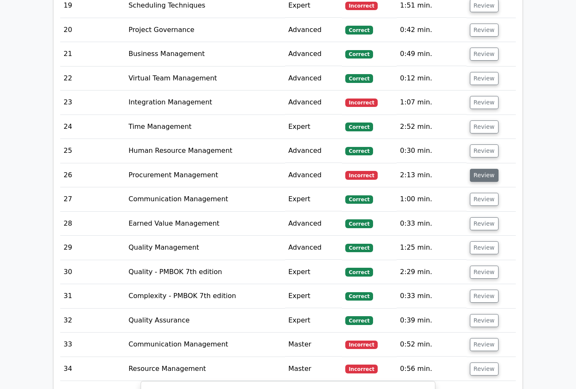
click at [488, 169] on button "Review" at bounding box center [484, 175] width 29 height 13
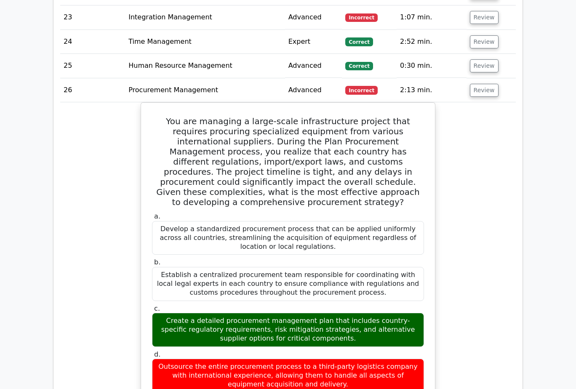
scroll to position [1684, 0]
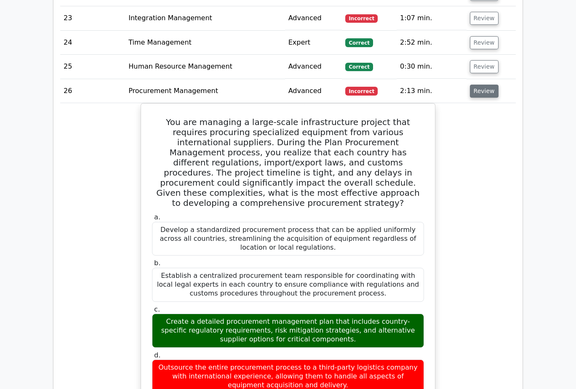
click at [480, 85] on button "Review" at bounding box center [484, 91] width 29 height 13
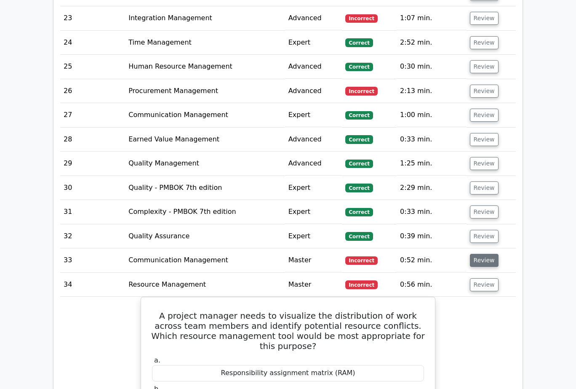
click at [480, 254] on button "Review" at bounding box center [484, 260] width 29 height 13
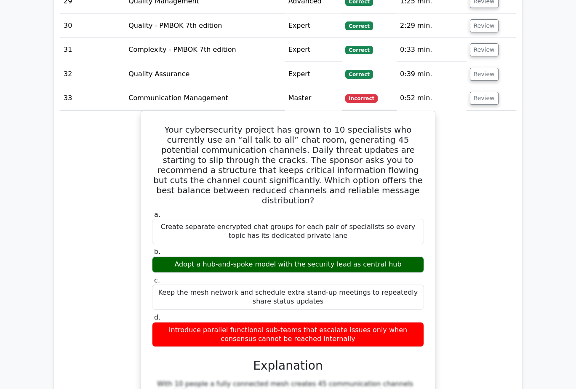
scroll to position [1768, 0]
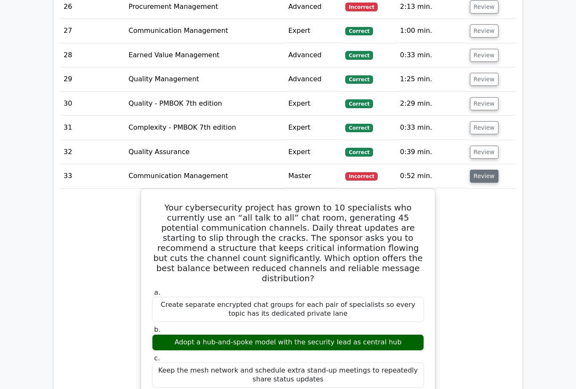
click at [488, 170] on button "Review" at bounding box center [484, 176] width 29 height 13
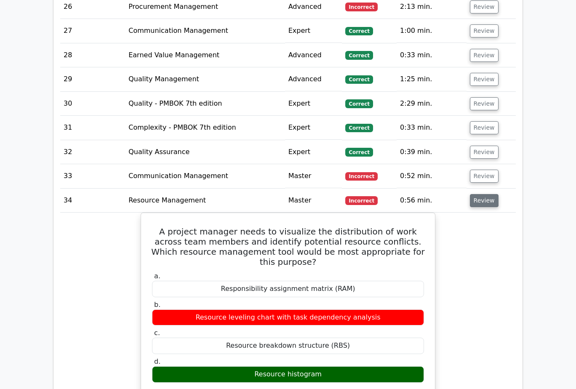
click at [485, 194] on button "Review" at bounding box center [484, 200] width 29 height 13
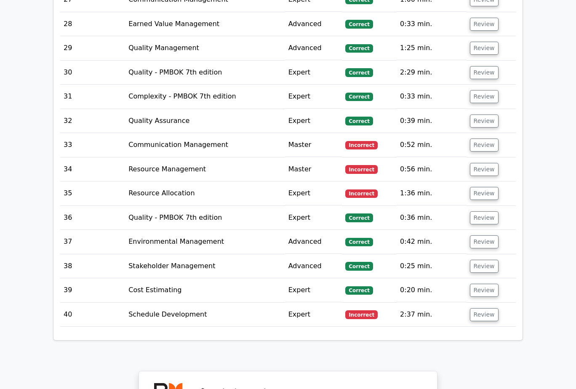
scroll to position [1852, 0]
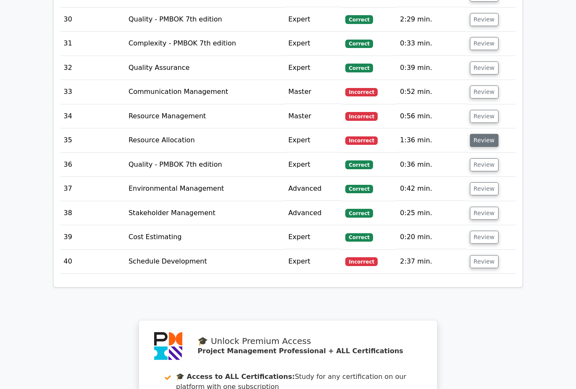
click at [476, 134] on button "Review" at bounding box center [484, 140] width 29 height 13
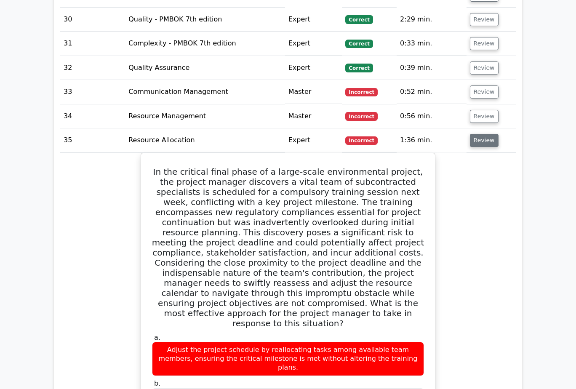
click at [476, 134] on button "Review" at bounding box center [484, 140] width 29 height 13
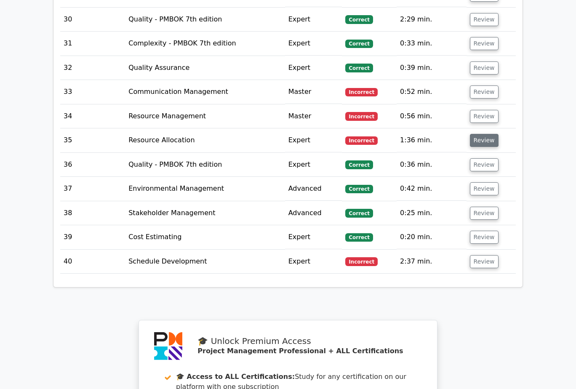
click at [476, 134] on button "Review" at bounding box center [484, 140] width 29 height 13
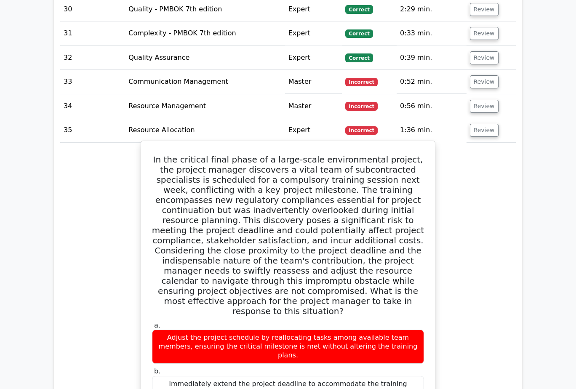
scroll to position [1937, 0]
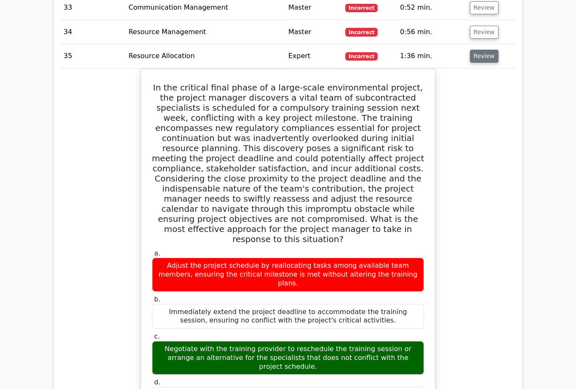
click at [483, 50] on button "Review" at bounding box center [484, 56] width 29 height 13
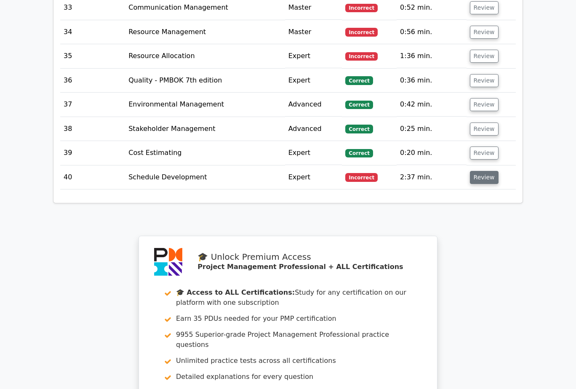
click at [484, 171] on button "Review" at bounding box center [484, 177] width 29 height 13
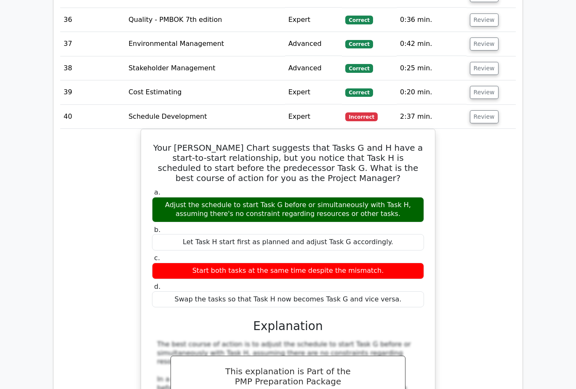
scroll to position [1979, 0]
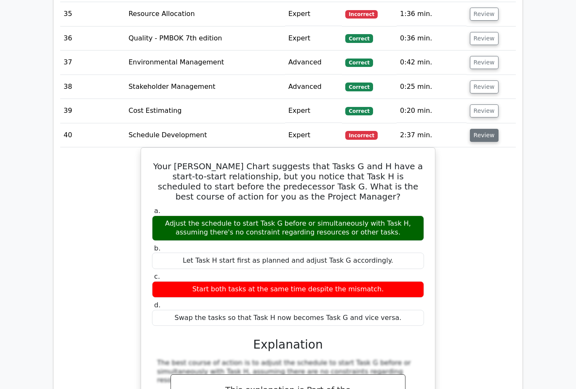
click at [485, 129] on button "Review" at bounding box center [484, 135] width 29 height 13
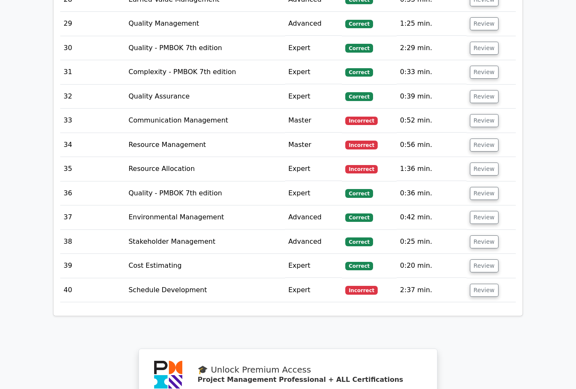
scroll to position [1810, 0]
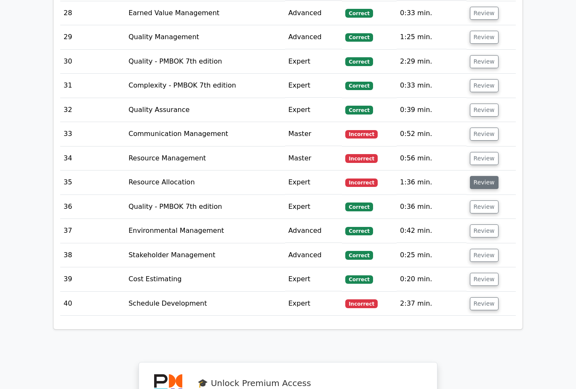
click at [483, 176] on button "Review" at bounding box center [484, 182] width 29 height 13
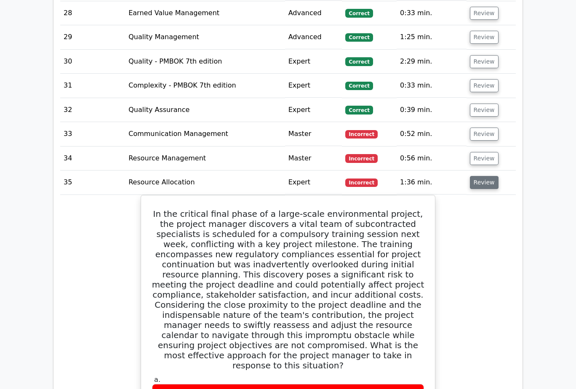
click at [481, 176] on button "Review" at bounding box center [484, 182] width 29 height 13
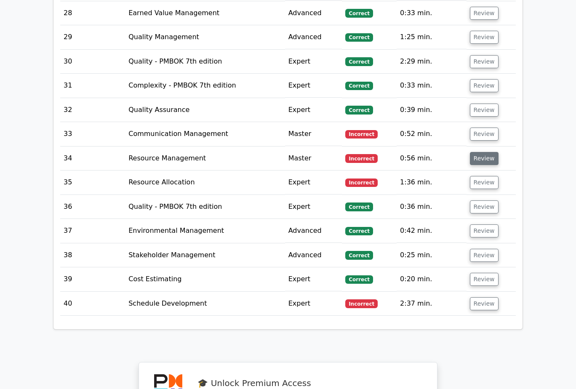
click at [481, 152] on button "Review" at bounding box center [484, 158] width 29 height 13
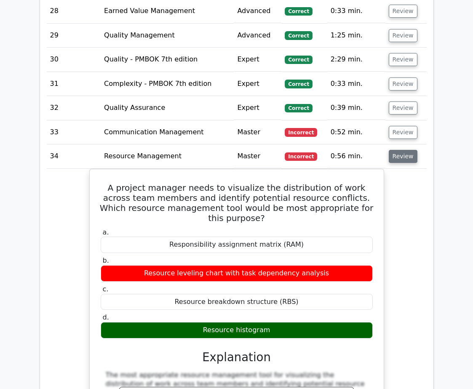
click at [404, 150] on button "Review" at bounding box center [403, 156] width 29 height 13
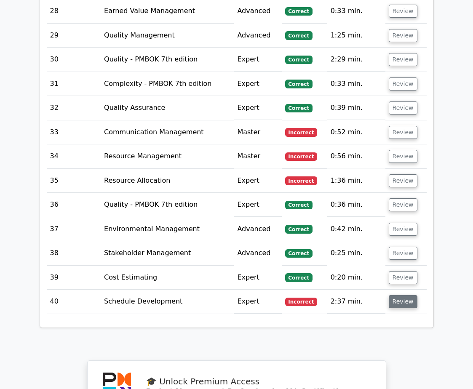
click at [397, 295] on button "Review" at bounding box center [403, 301] width 29 height 13
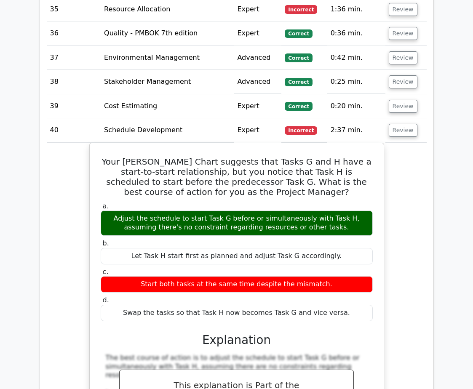
scroll to position [1937, 0]
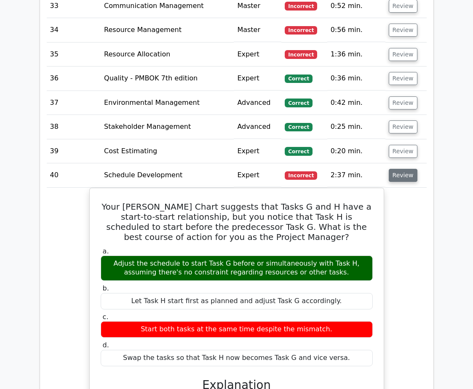
click at [407, 169] on button "Review" at bounding box center [403, 175] width 29 height 13
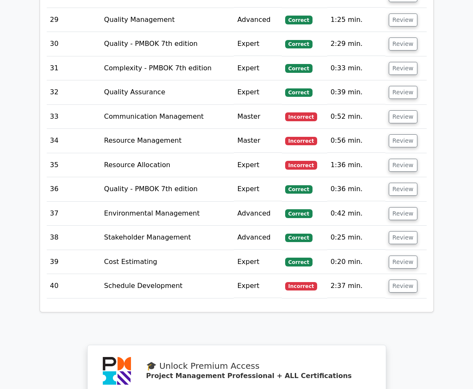
scroll to position [1810, 0]
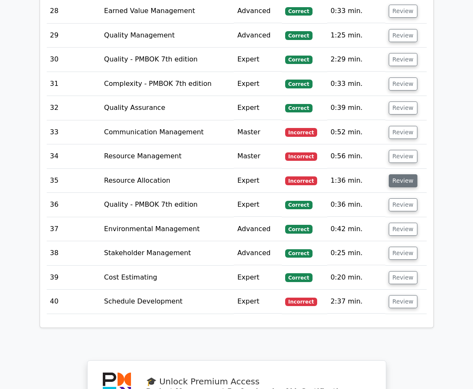
click at [400, 174] on button "Review" at bounding box center [403, 180] width 29 height 13
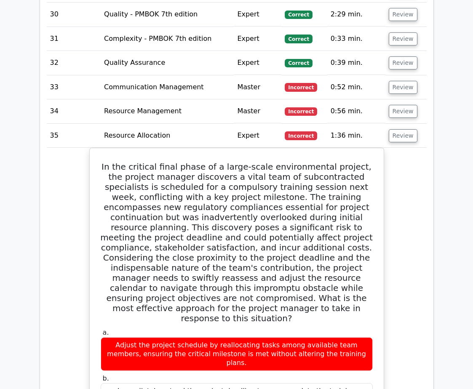
scroll to position [1852, 0]
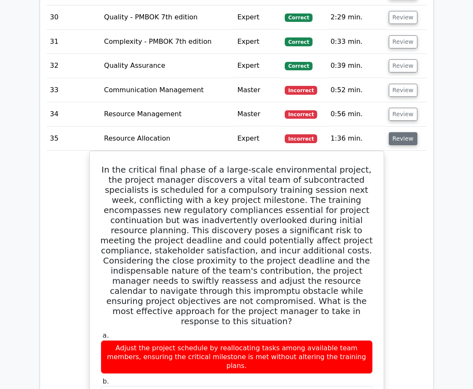
click at [405, 132] on button "Review" at bounding box center [403, 138] width 29 height 13
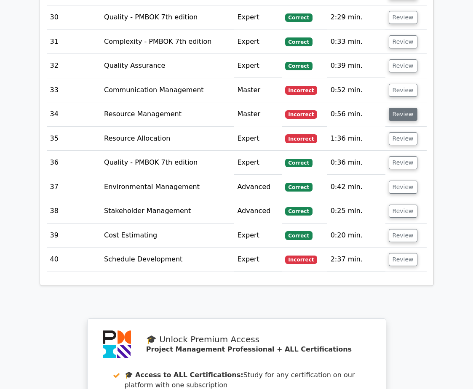
click at [411, 108] on button "Review" at bounding box center [403, 114] width 29 height 13
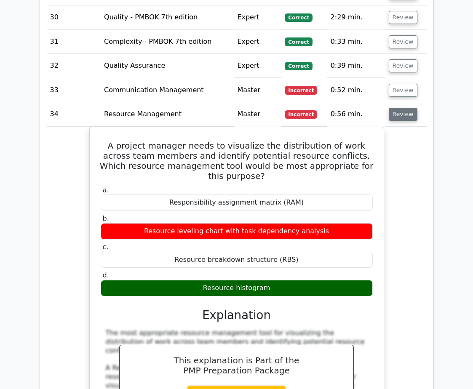
click at [411, 108] on button "Review" at bounding box center [403, 114] width 29 height 13
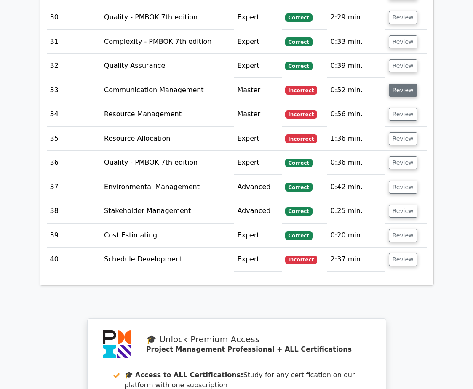
click at [401, 84] on button "Review" at bounding box center [403, 90] width 29 height 13
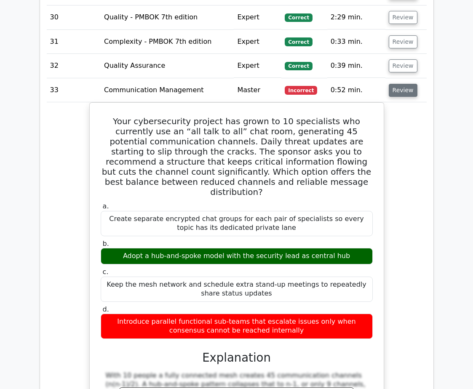
click at [401, 84] on button "Review" at bounding box center [403, 90] width 29 height 13
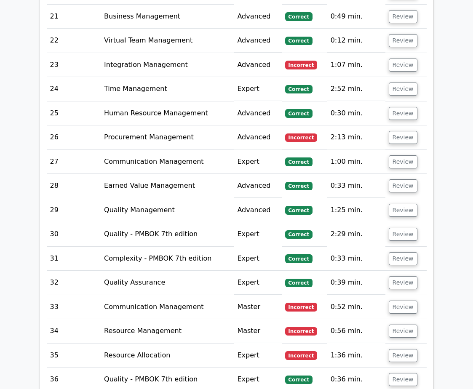
scroll to position [1600, 0]
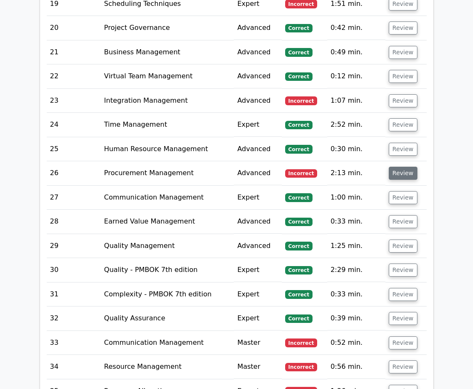
click at [399, 168] on button "Review" at bounding box center [403, 173] width 29 height 13
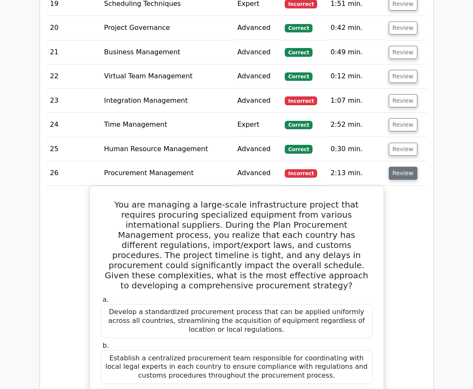
click at [401, 167] on button "Review" at bounding box center [403, 173] width 29 height 13
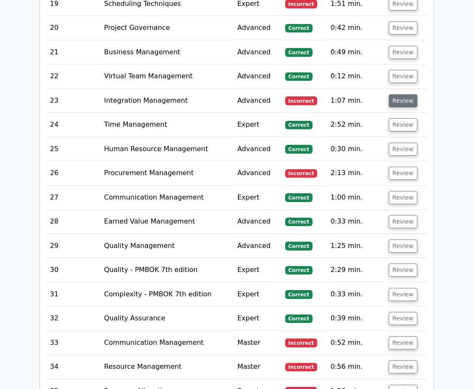
click at [408, 94] on button "Review" at bounding box center [403, 100] width 29 height 13
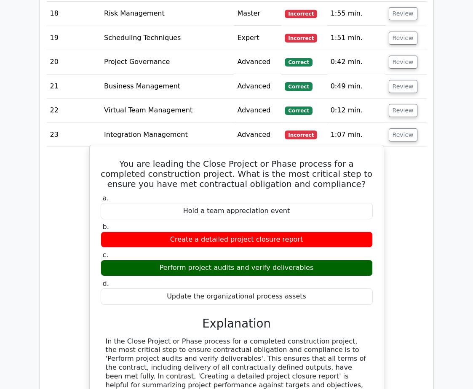
scroll to position [1558, 0]
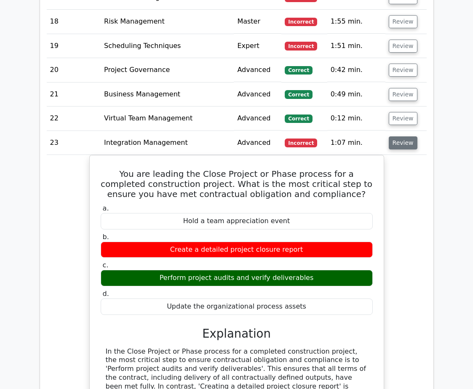
click at [405, 136] on button "Review" at bounding box center [403, 142] width 29 height 13
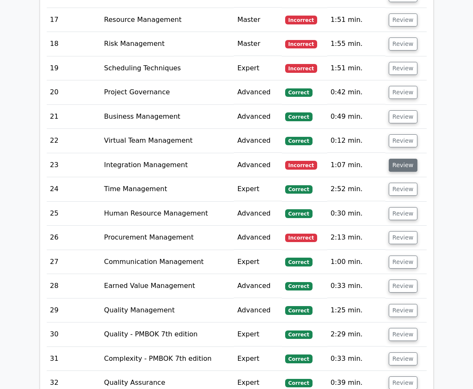
scroll to position [1474, 0]
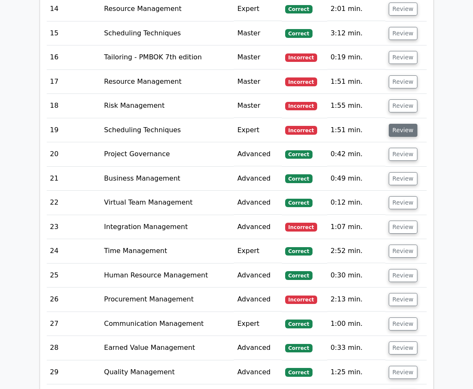
click at [401, 124] on button "Review" at bounding box center [403, 130] width 29 height 13
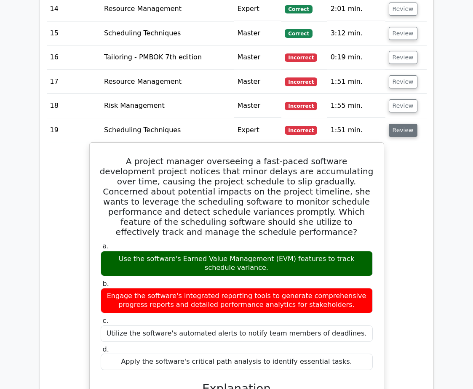
click at [401, 124] on button "Review" at bounding box center [403, 130] width 29 height 13
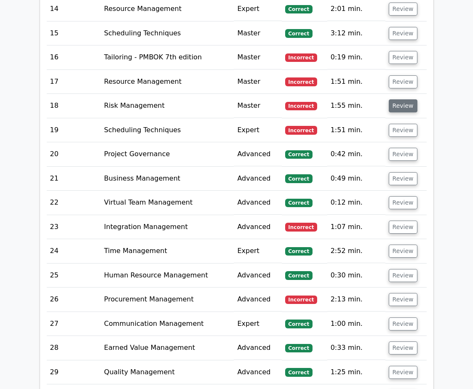
click at [408, 99] on button "Review" at bounding box center [403, 105] width 29 height 13
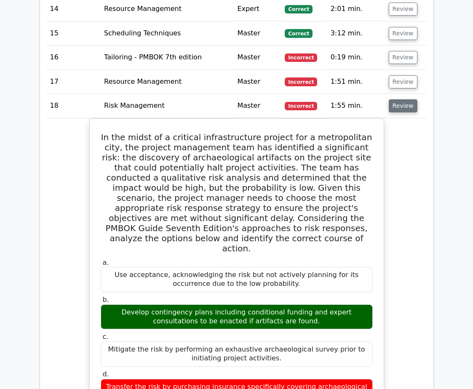
click at [408, 99] on button "Review" at bounding box center [403, 105] width 29 height 13
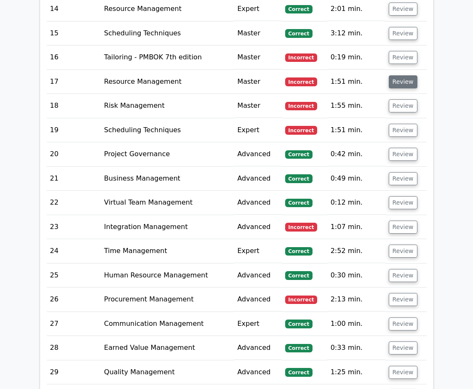
click at [401, 75] on button "Review" at bounding box center [403, 81] width 29 height 13
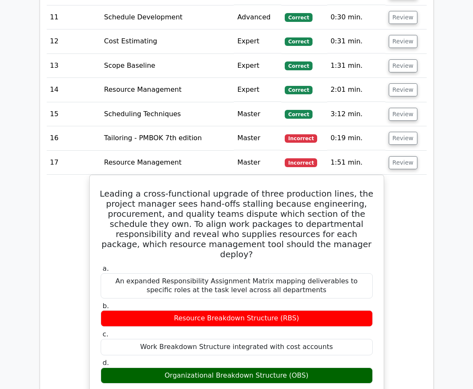
scroll to position [1389, 0]
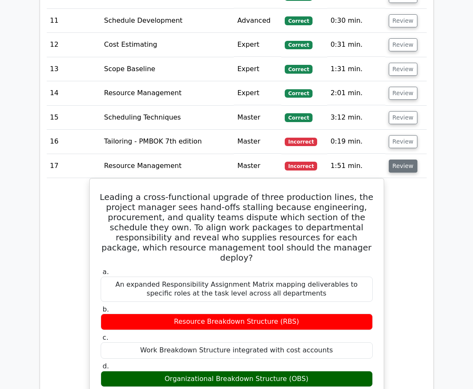
click at [409, 160] on button "Review" at bounding box center [403, 166] width 29 height 13
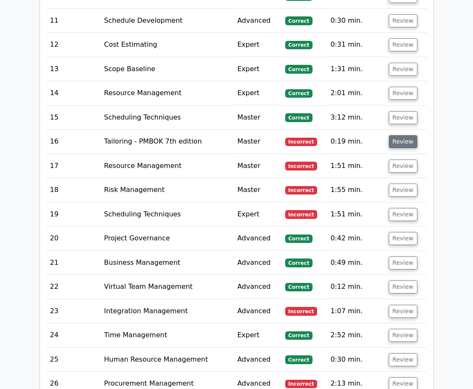
click at [407, 135] on button "Review" at bounding box center [403, 141] width 29 height 13
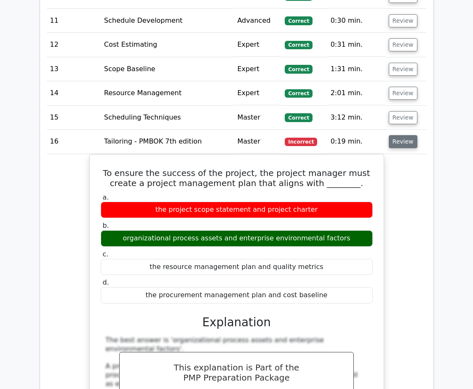
click at [407, 135] on button "Review" at bounding box center [403, 141] width 29 height 13
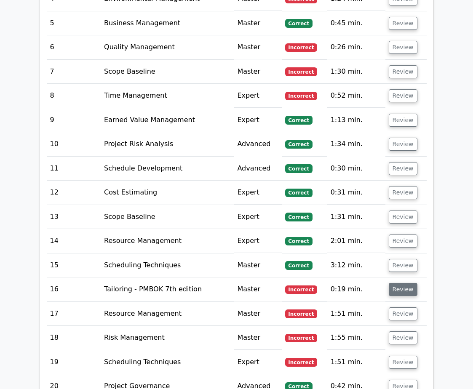
scroll to position [1221, 0]
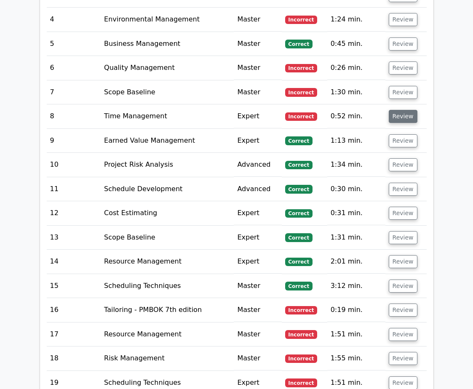
click at [407, 110] on button "Review" at bounding box center [403, 116] width 29 height 13
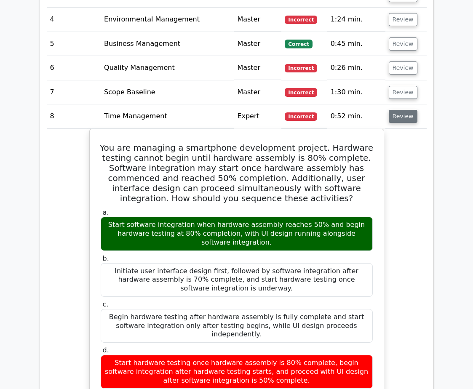
click at [405, 110] on button "Review" at bounding box center [403, 116] width 29 height 13
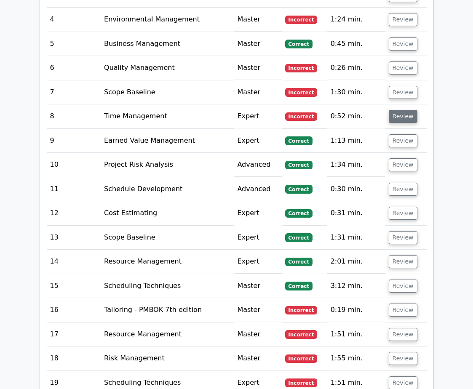
click at [405, 110] on button "Review" at bounding box center [403, 116] width 29 height 13
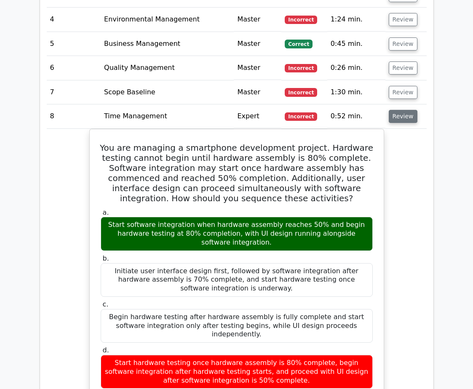
click at [405, 110] on button "Review" at bounding box center [403, 116] width 29 height 13
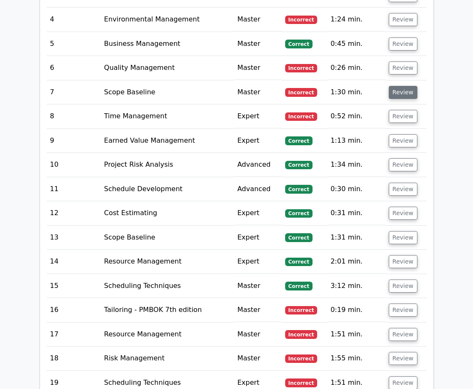
click at [399, 86] on button "Review" at bounding box center [403, 92] width 29 height 13
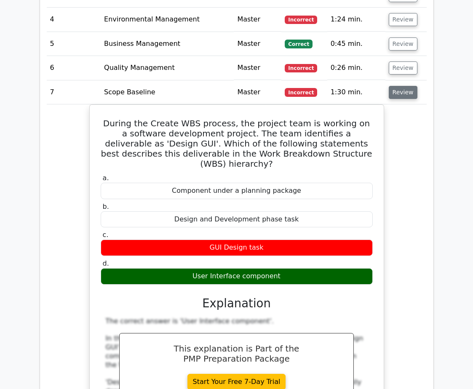
click at [399, 86] on button "Review" at bounding box center [403, 92] width 29 height 13
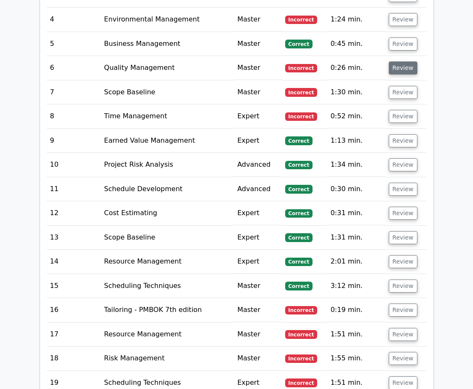
click at [404, 61] on button "Review" at bounding box center [403, 67] width 29 height 13
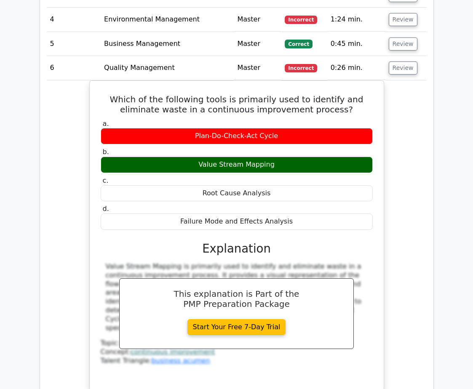
scroll to position [1179, 0]
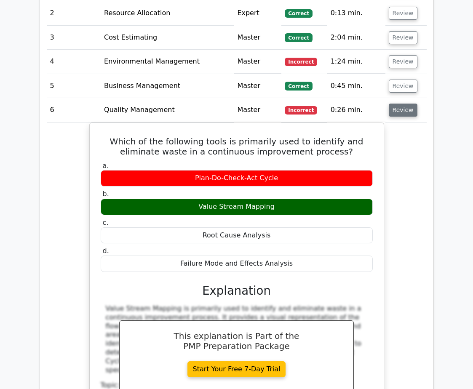
click at [409, 104] on button "Review" at bounding box center [403, 110] width 29 height 13
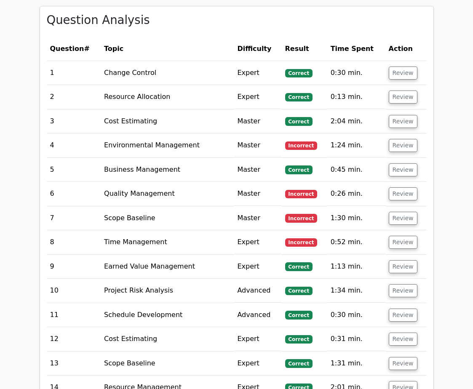
scroll to position [1095, 0]
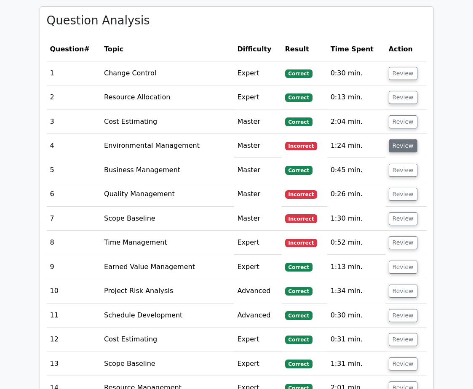
click at [404, 141] on button "Review" at bounding box center [403, 145] width 29 height 13
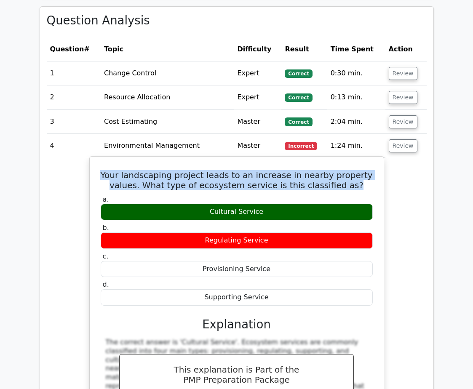
drag, startPoint x: 100, startPoint y: 167, endPoint x: 338, endPoint y: 176, distance: 238.5
click at [338, 176] on h5 "Your landscaping project leads to an increase in nearby property values. What t…" at bounding box center [237, 180] width 274 height 20
copy h5 "Your landscaping project leads to an increase in nearby property values. What t…"
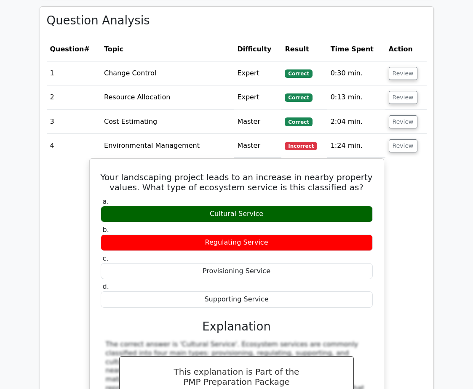
click at [422, 184] on div "Your landscaping project leads to an increase in nearby property values. What t…" at bounding box center [237, 346] width 380 height 376
click at [406, 115] on button "Review" at bounding box center [403, 121] width 29 height 13
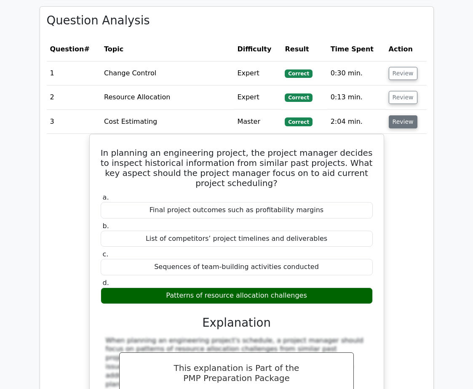
click at [406, 115] on button "Review" at bounding box center [403, 121] width 29 height 13
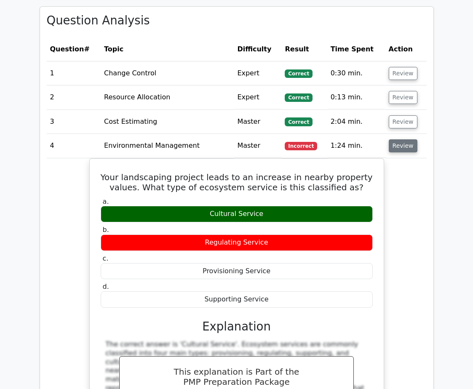
click at [400, 139] on button "Review" at bounding box center [403, 145] width 29 height 13
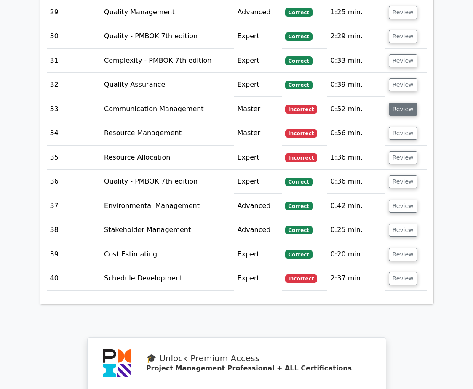
scroll to position [1937, 0]
